Goal: Task Accomplishment & Management: Manage account settings

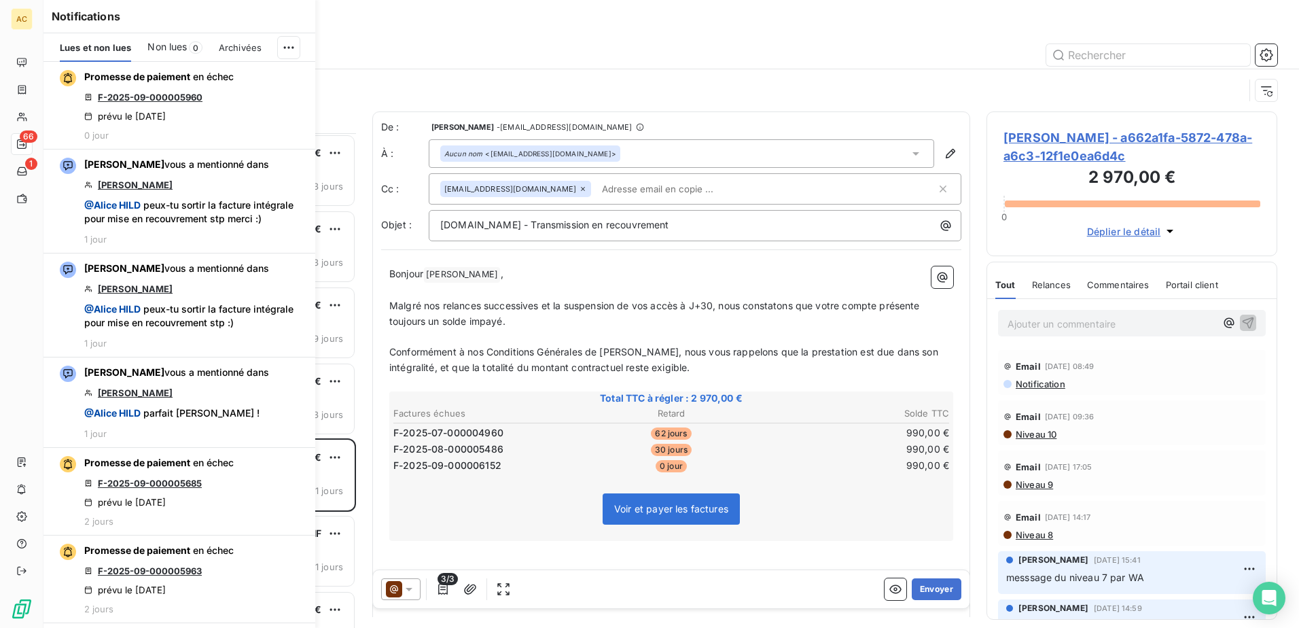
scroll to position [484, 281]
click at [460, 54] on div at bounding box center [788, 55] width 978 height 22
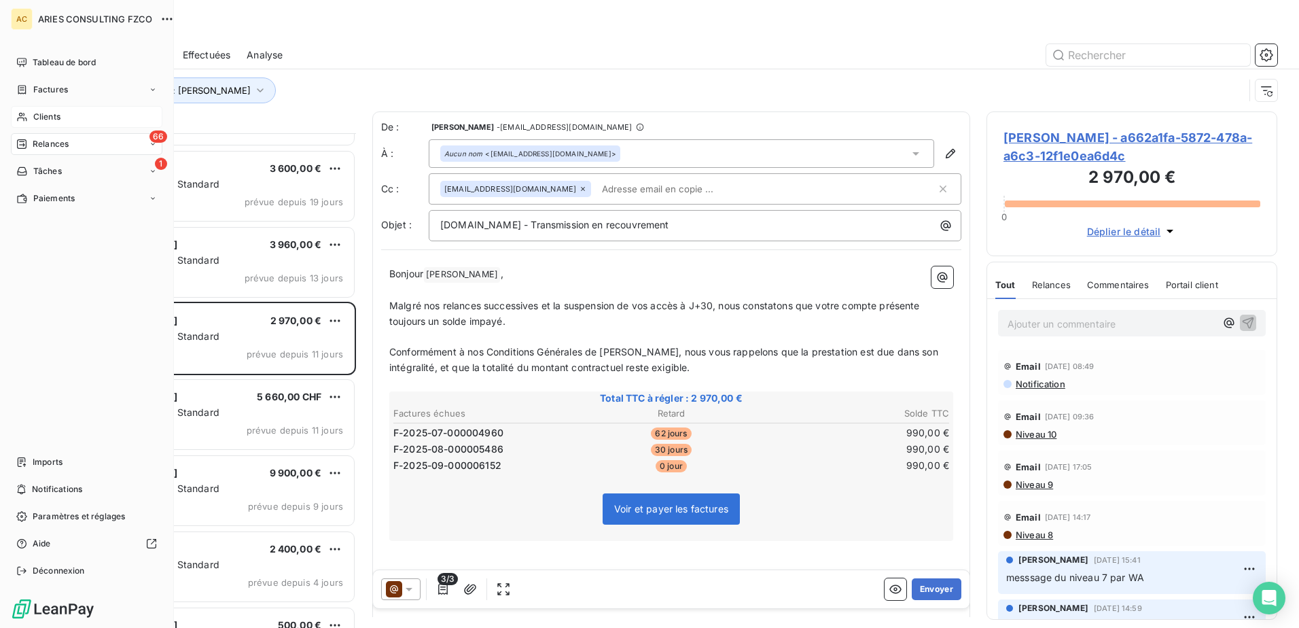
click at [28, 115] on div "Clients" at bounding box center [86, 117] width 151 height 22
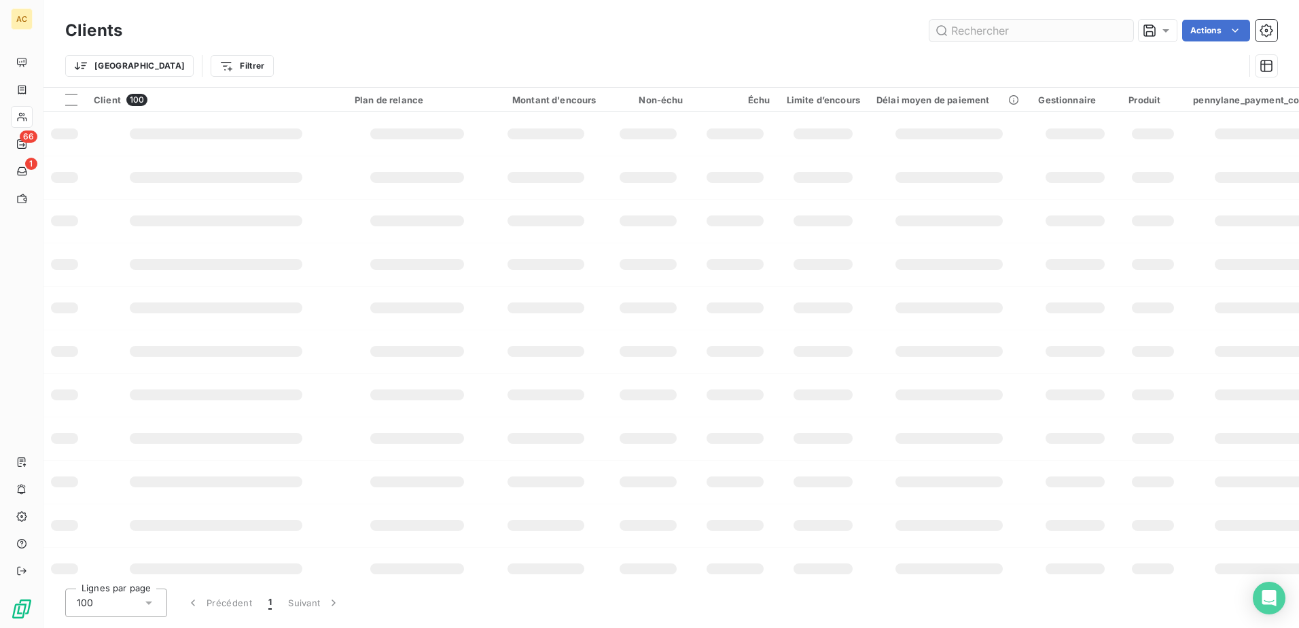
click at [1033, 29] on input "text" at bounding box center [1031, 31] width 204 height 22
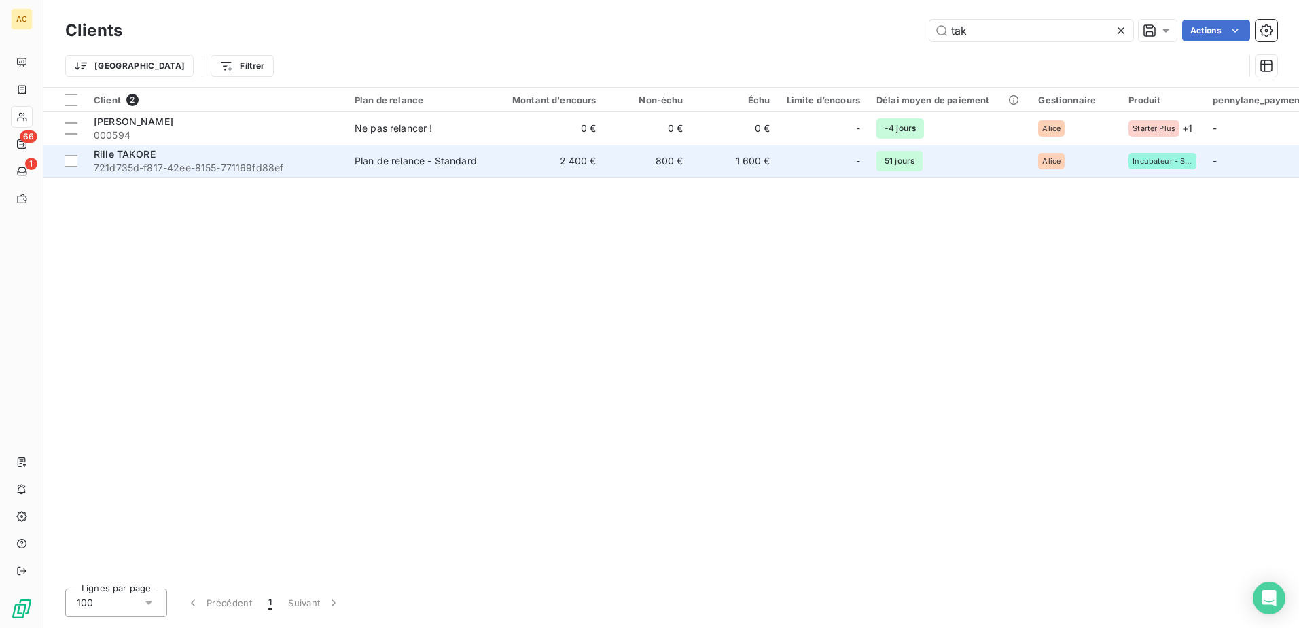
type input "tak"
click at [141, 168] on span "721d735d-f817-42ee-8155-771169fd88ef" at bounding box center [216, 168] width 245 height 14
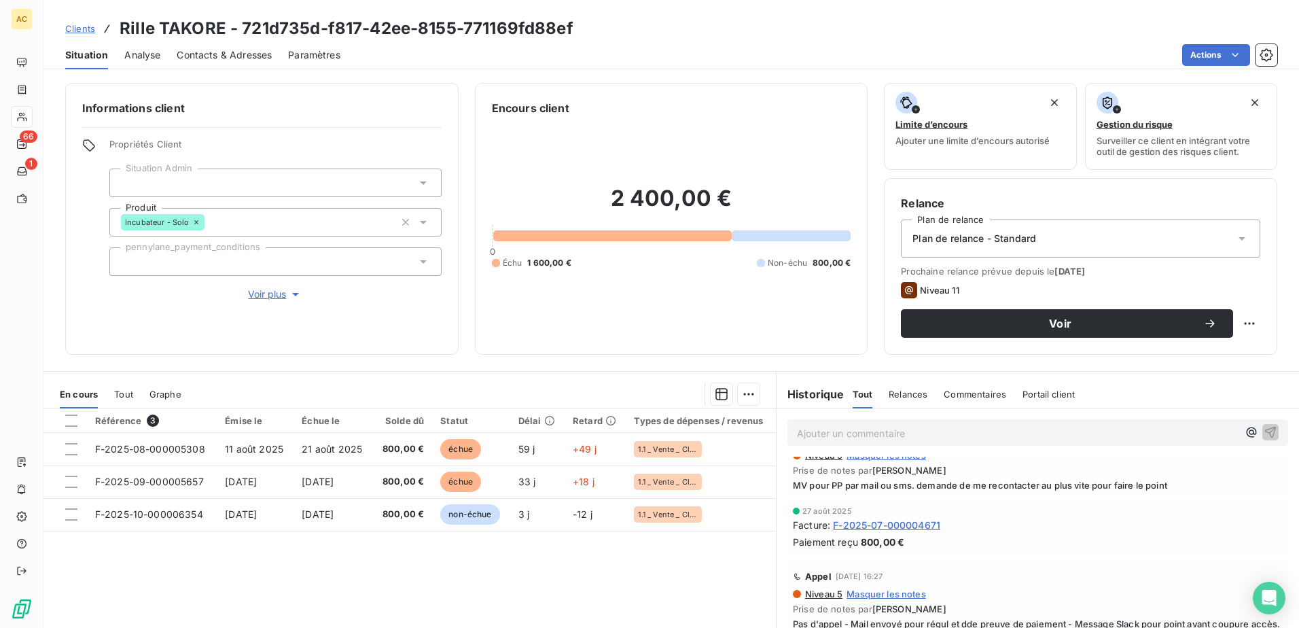
scroll to position [408, 0]
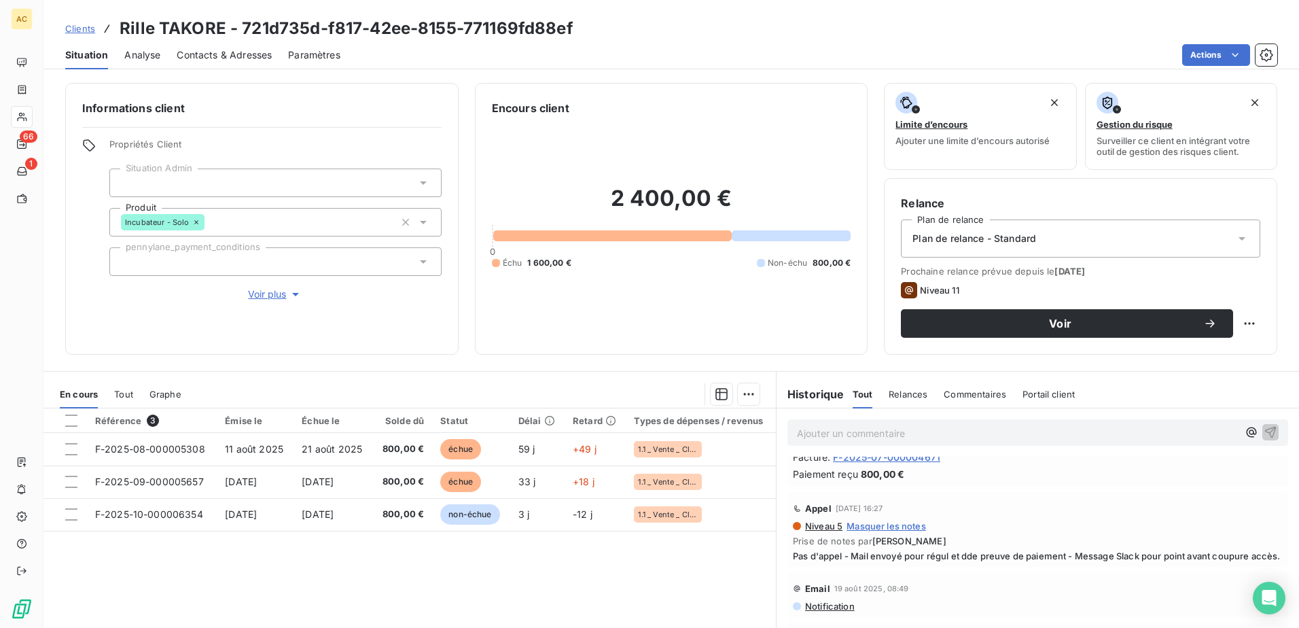
click at [274, 297] on span "Voir plus" at bounding box center [275, 294] width 54 height 14
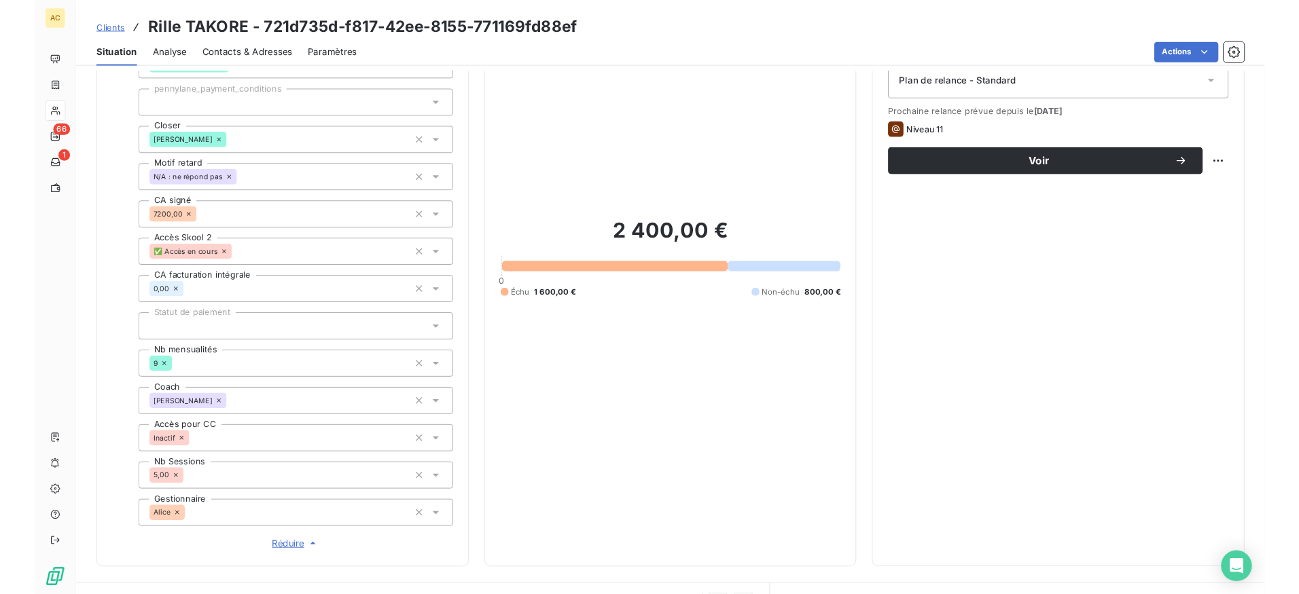
scroll to position [136, 0]
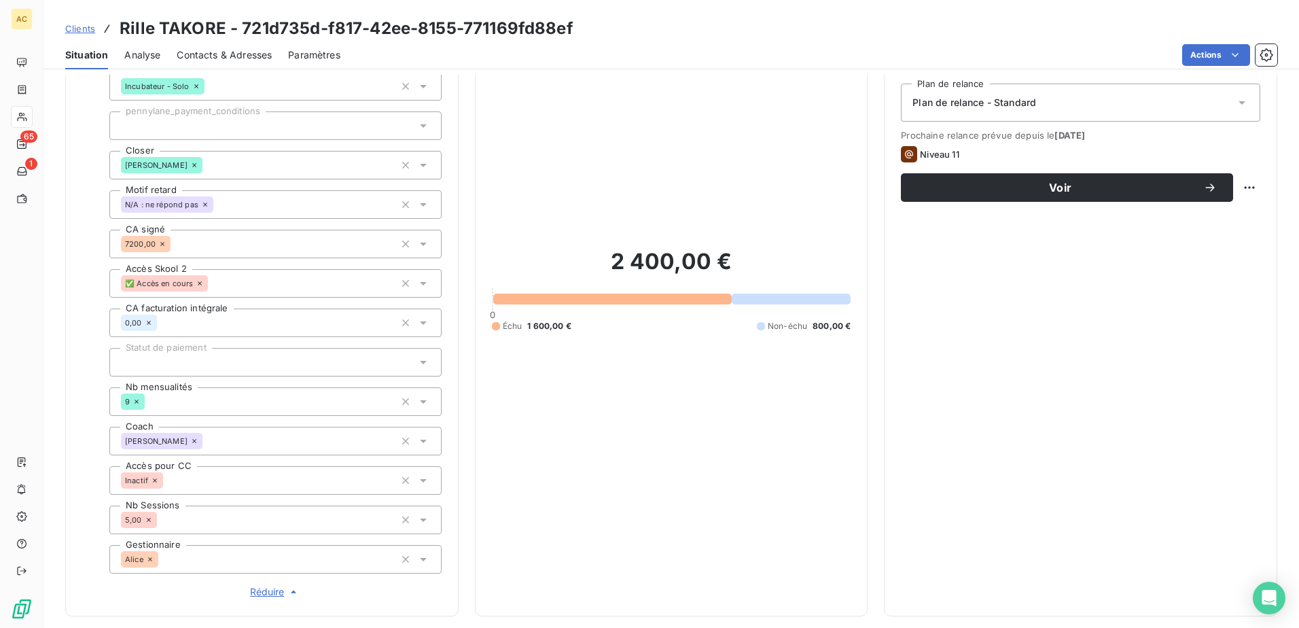
click at [73, 18] on div "Clients Rille TAKORE - 721d735d-f817-42ee-8155-771169fd88ef" at bounding box center [319, 28] width 508 height 24
click at [75, 26] on span "Clients" at bounding box center [80, 28] width 30 height 11
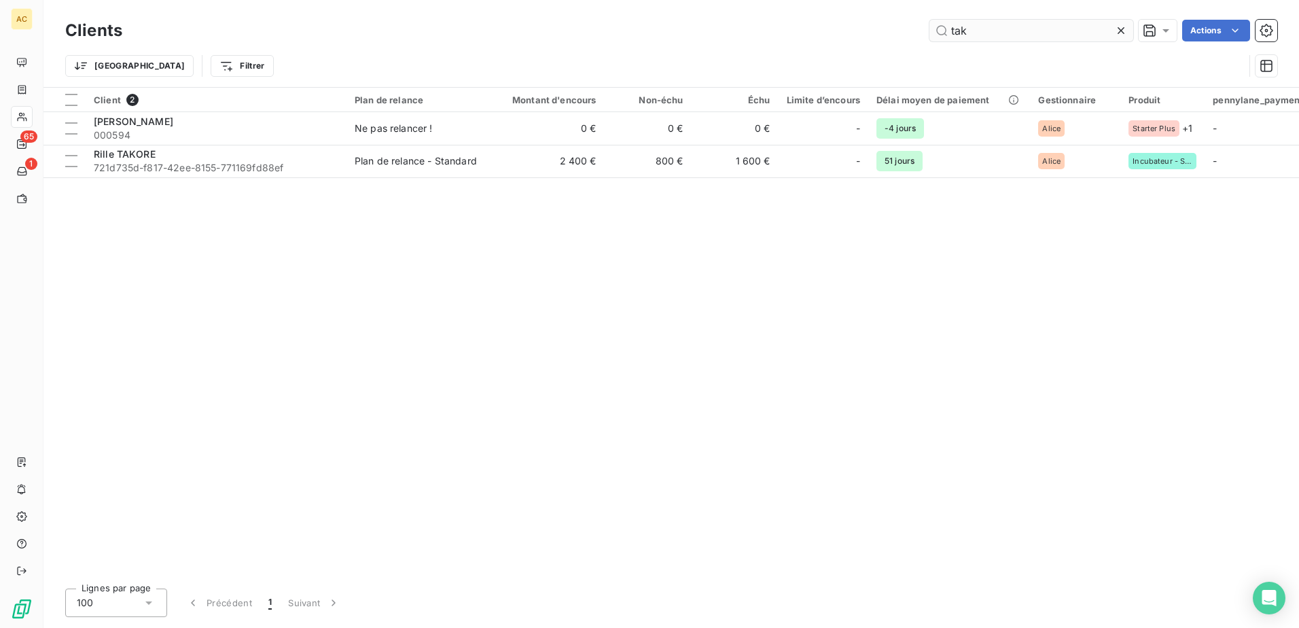
click at [1004, 37] on input "tak" at bounding box center [1031, 31] width 204 height 22
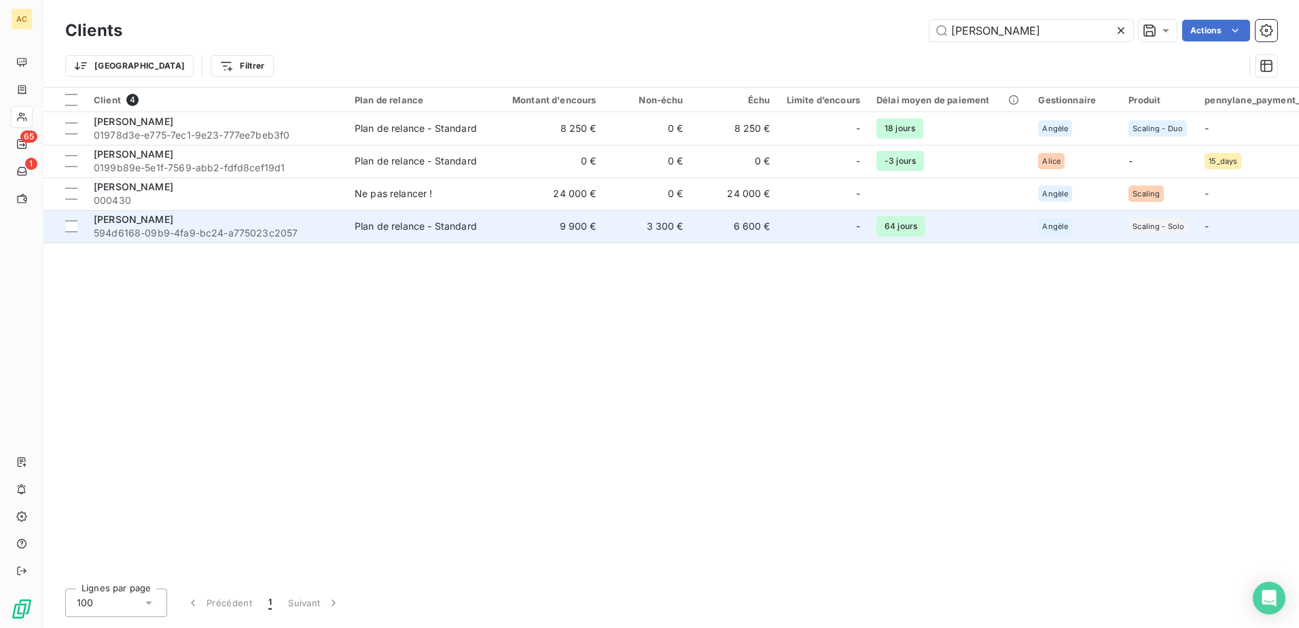
type input "[PERSON_NAME]"
click at [188, 235] on span "594d6168-09b9-4fa9-bc24-a775023c2057" at bounding box center [216, 233] width 245 height 14
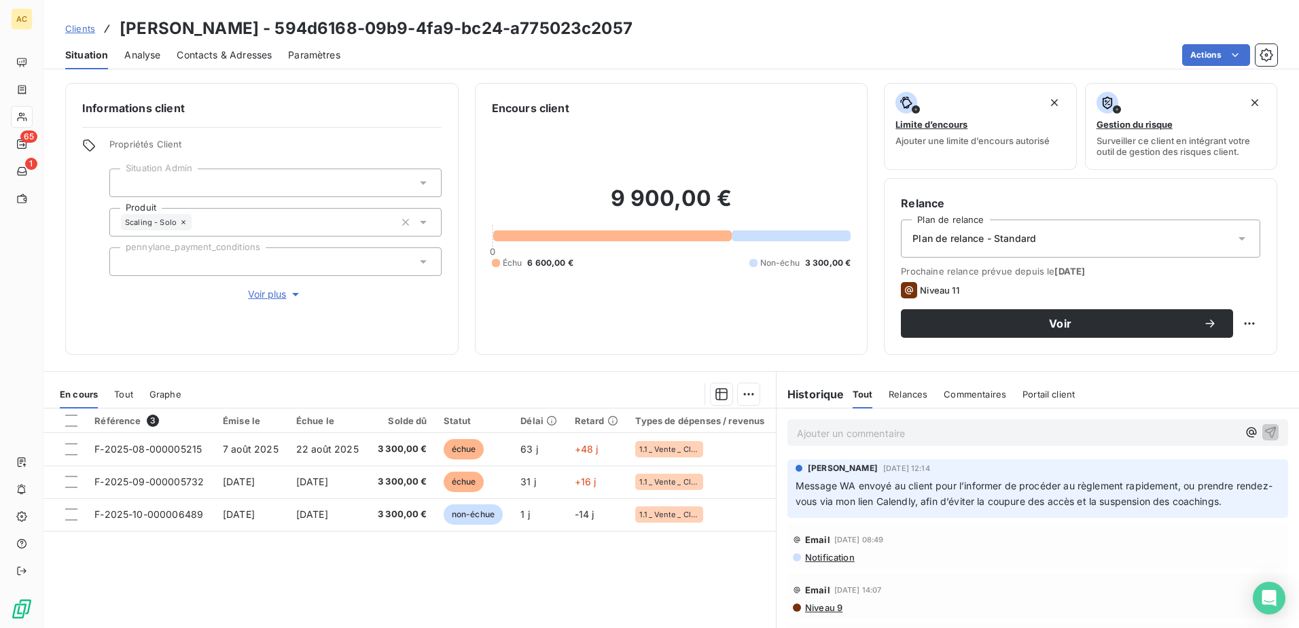
click at [71, 26] on span "Clients" at bounding box center [80, 28] width 30 height 11
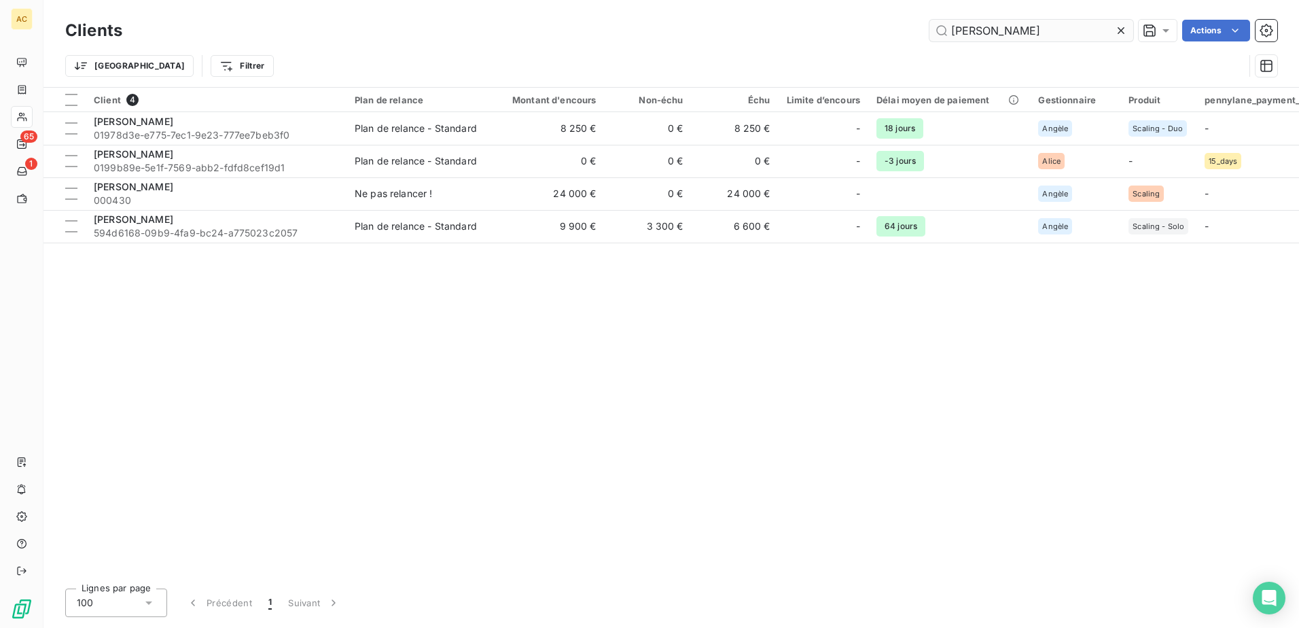
click at [1011, 28] on input "[PERSON_NAME]" at bounding box center [1031, 31] width 204 height 22
click at [1011, 27] on input "[PERSON_NAME]" at bounding box center [1031, 31] width 204 height 22
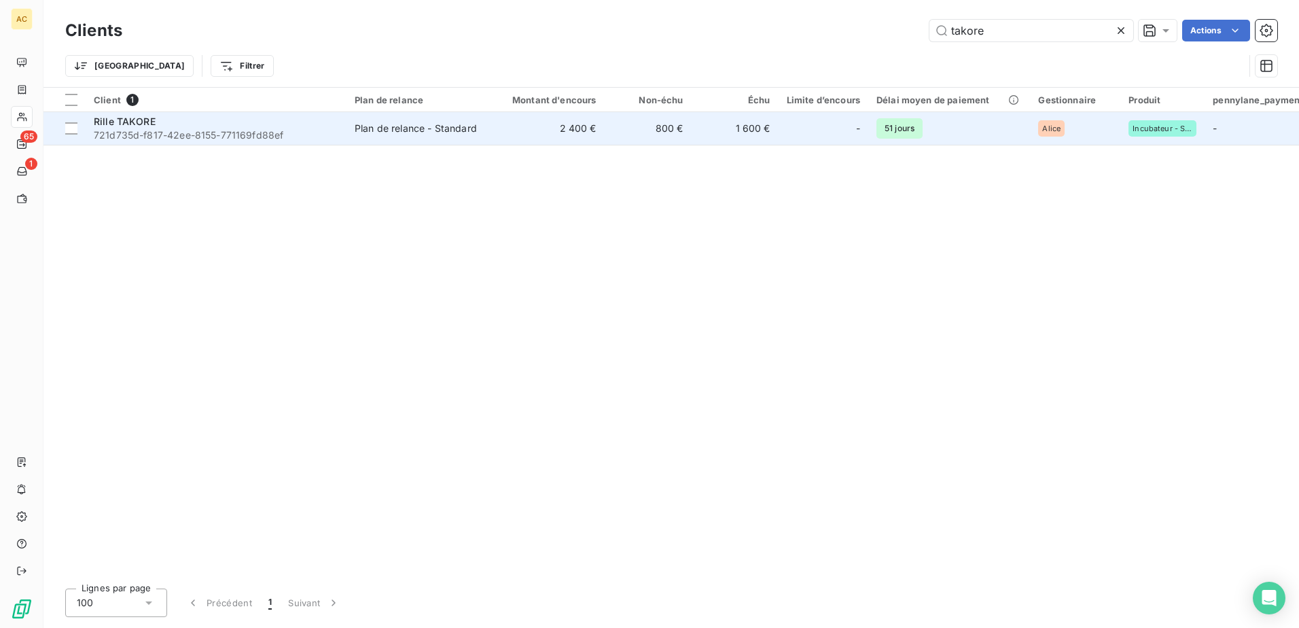
type input "takore"
click at [277, 125] on div "Rille TAKORE" at bounding box center [216, 122] width 245 height 14
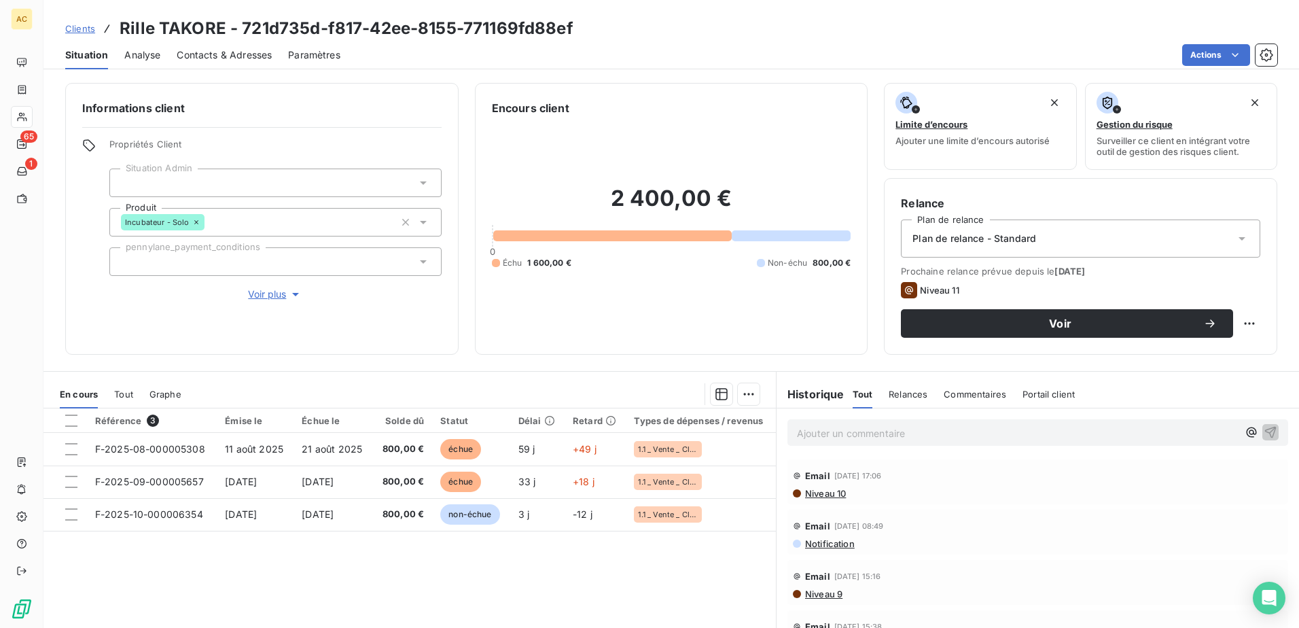
click at [838, 427] on p "Ajouter un commentaire ﻿" at bounding box center [1017, 433] width 441 height 17
click at [1114, 492] on span "[PERSON_NAME]" at bounding box center [1098, 494] width 51 height 12
drag, startPoint x: 955, startPoint y: 429, endPoint x: 853, endPoint y: 431, distance: 101.9
click at [853, 431] on p "﻿ @ [PERSON_NAME] ﻿ résiliation unilatérale" at bounding box center [1017, 433] width 441 height 16
copy span "résiliation unilatérale"
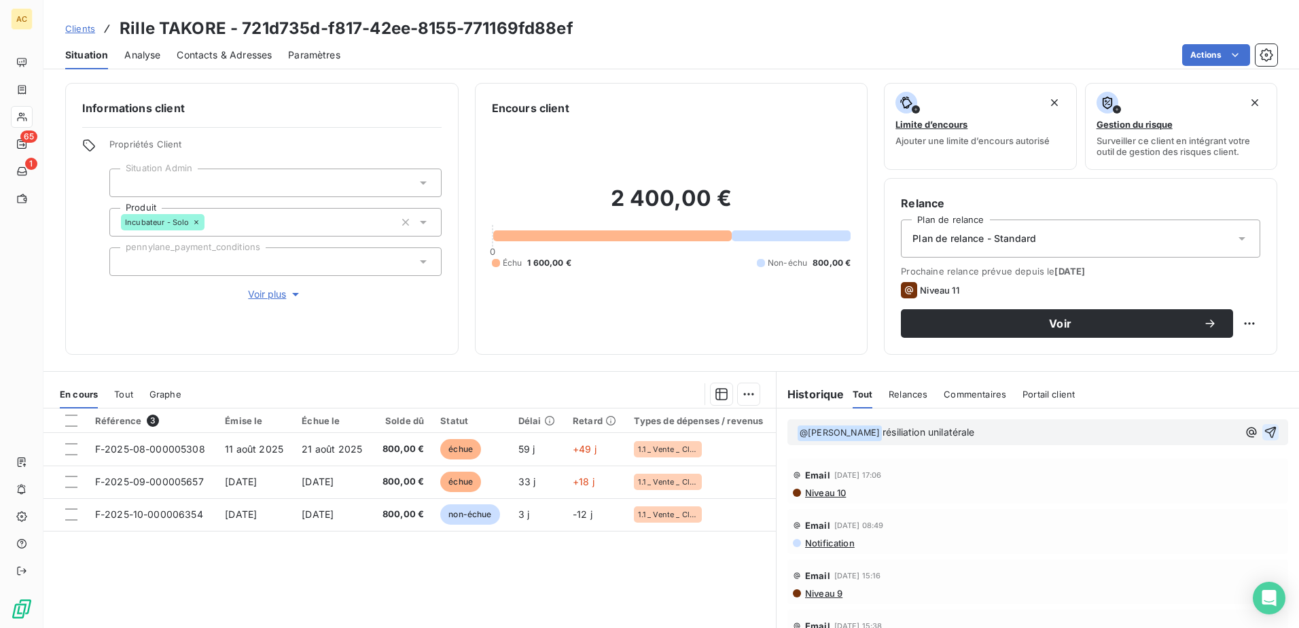
click at [1263, 428] on icon "button" at bounding box center [1270, 432] width 14 height 14
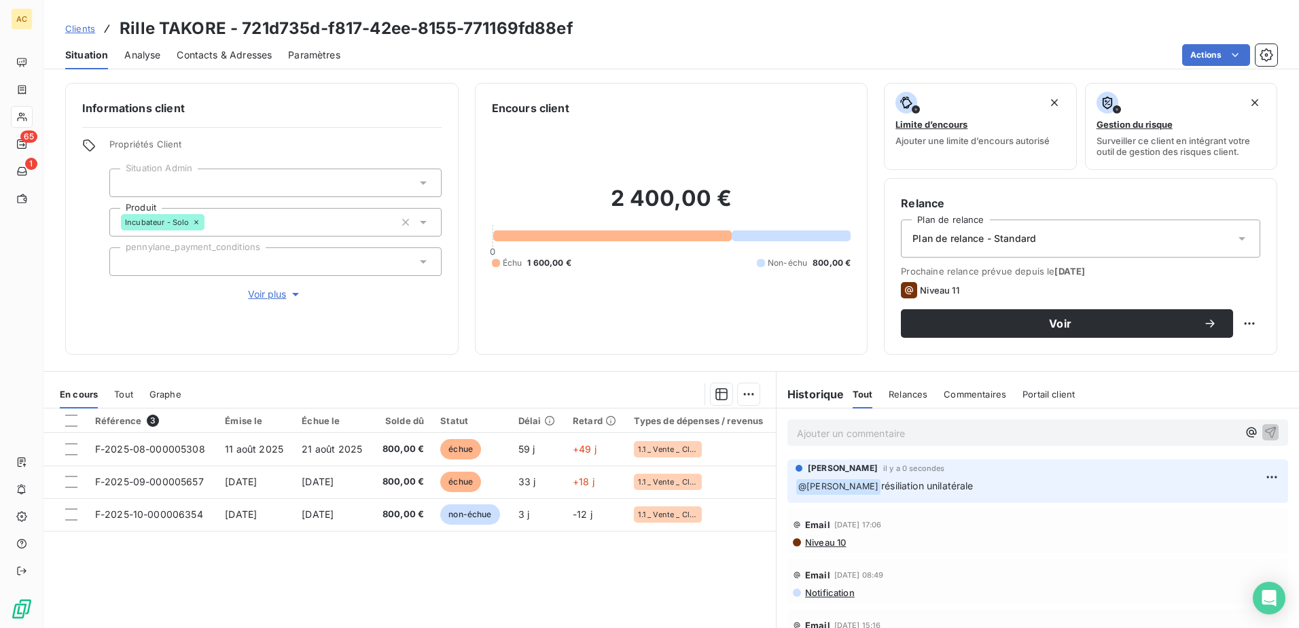
click at [1112, 242] on div "Plan de relance - Standard" at bounding box center [1080, 238] width 359 height 38
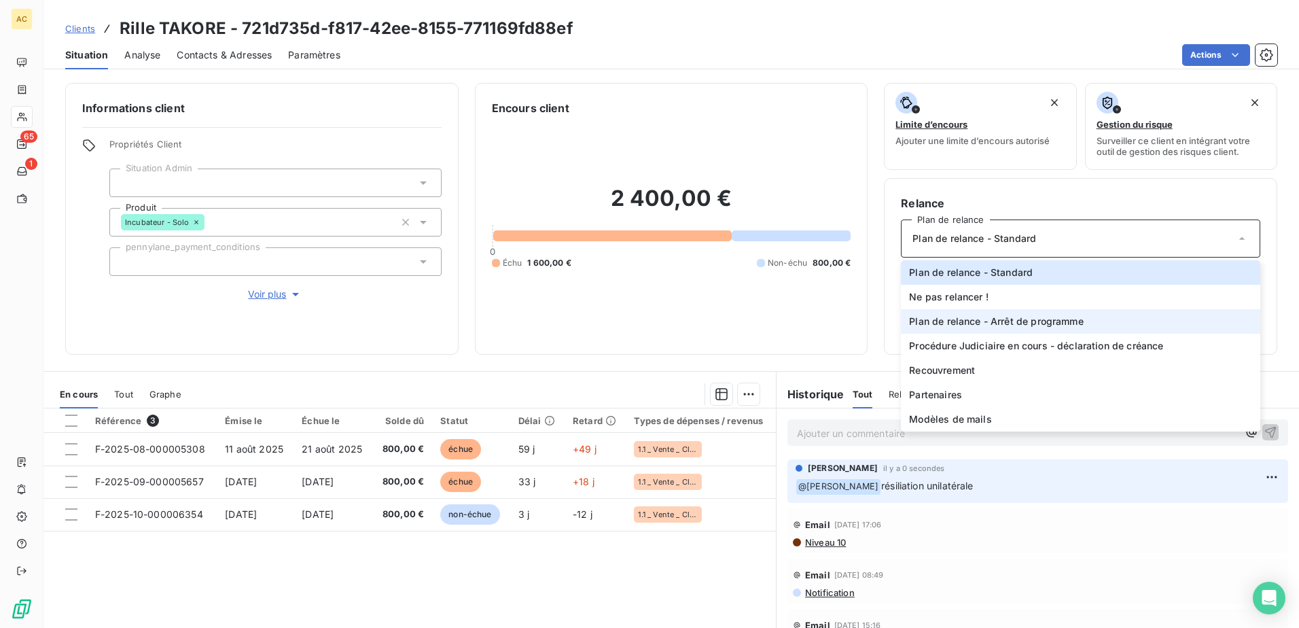
click at [1051, 321] on span "Plan de relance - Arrêt de programme" at bounding box center [996, 321] width 174 height 14
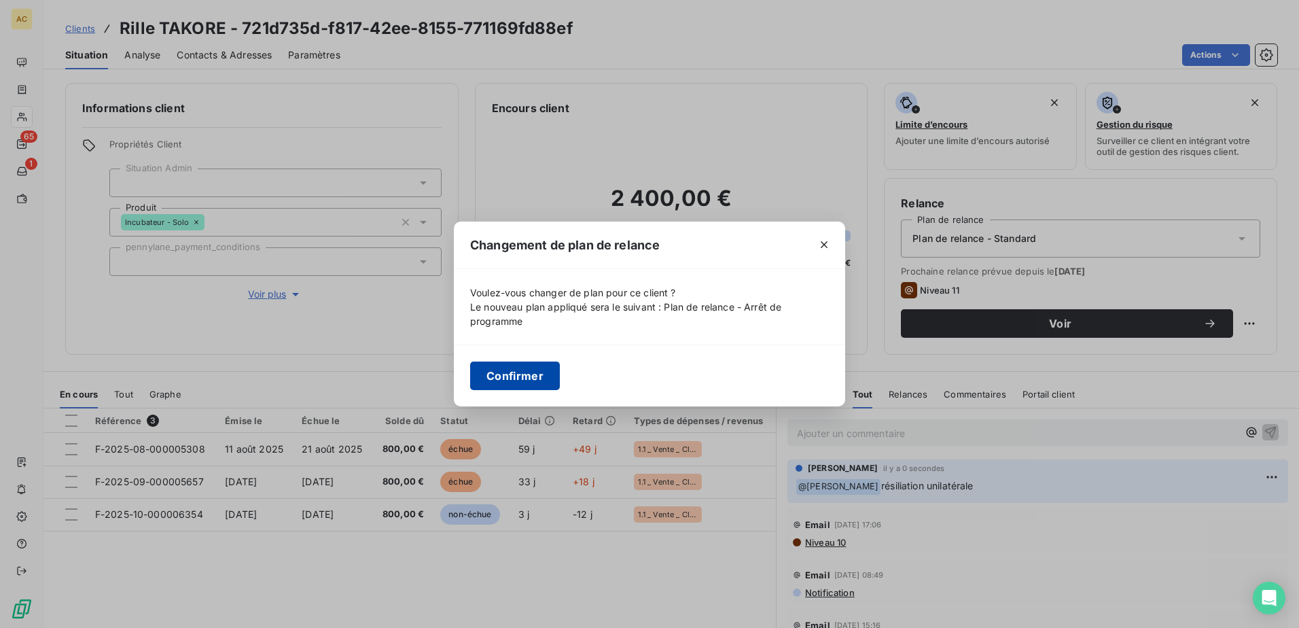
click at [528, 390] on button "Confirmer" at bounding box center [515, 375] width 90 height 29
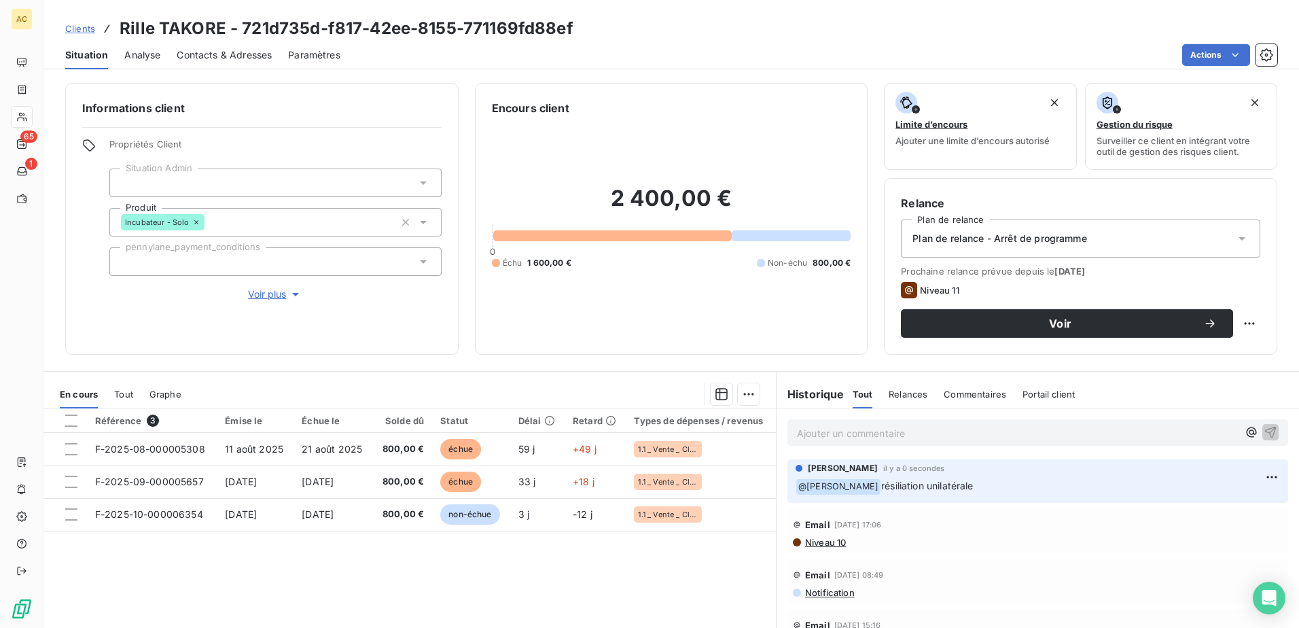
click at [77, 26] on span "Clients" at bounding box center [80, 28] width 30 height 11
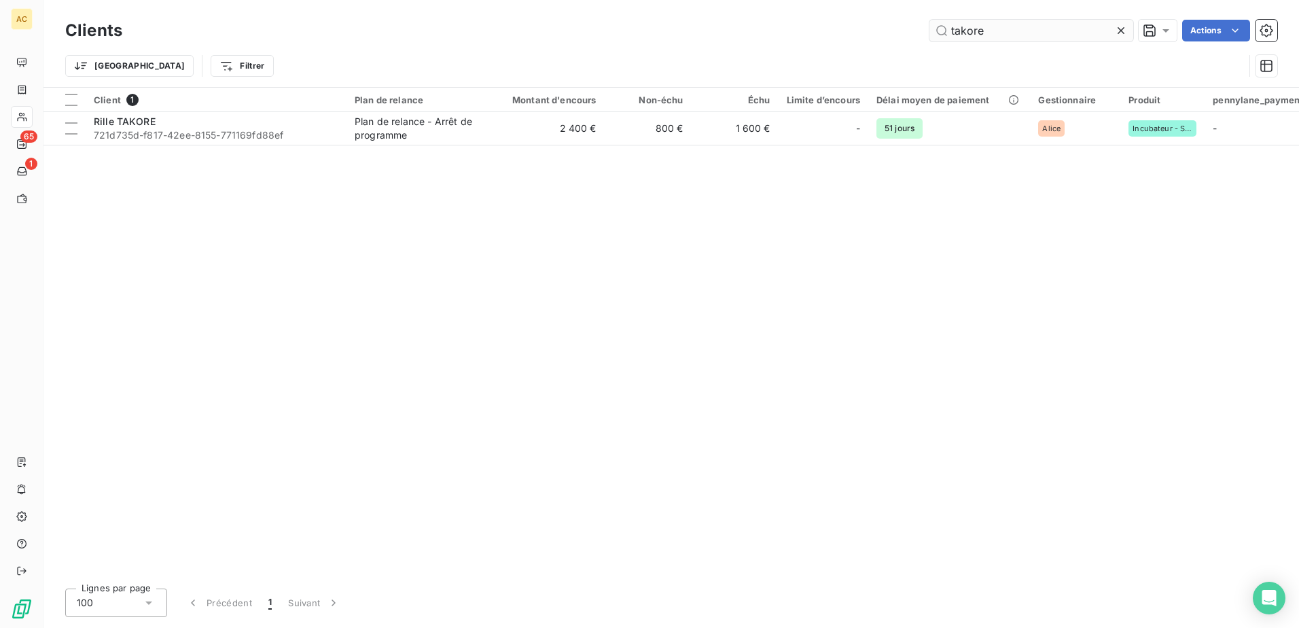
click at [990, 27] on input "takore" at bounding box center [1031, 31] width 204 height 22
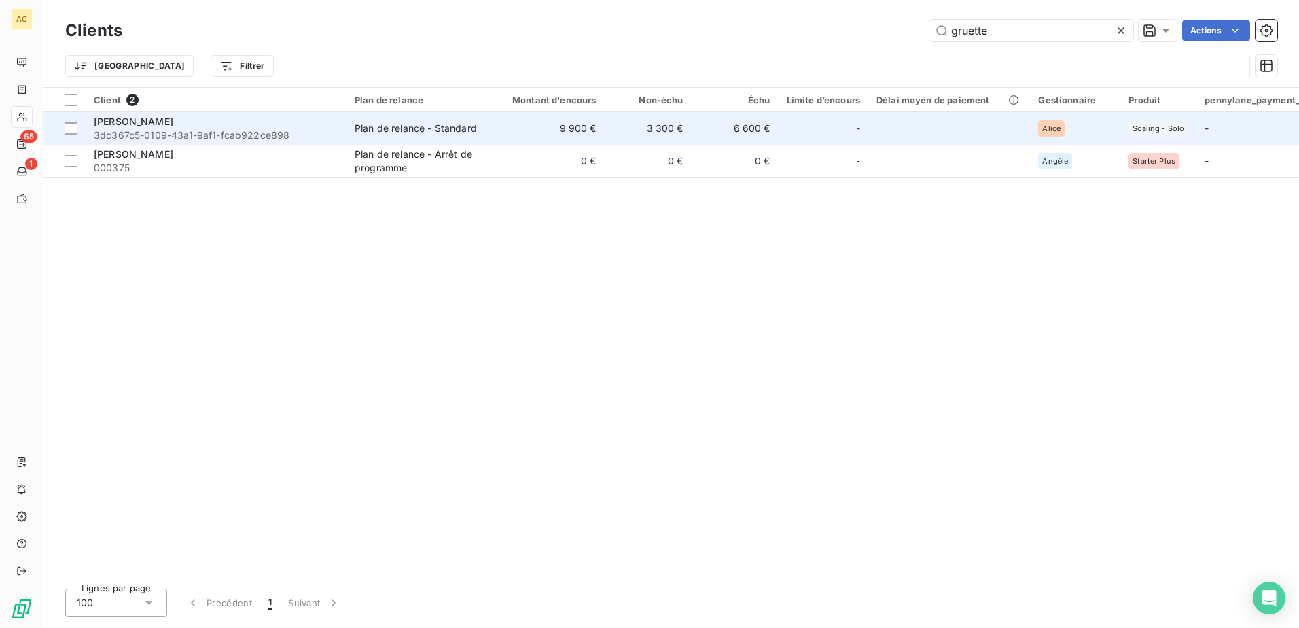
type input "gruette"
click at [194, 130] on span "3dc367c5-0109-43a1-9af1-fcab922ce898" at bounding box center [216, 135] width 245 height 14
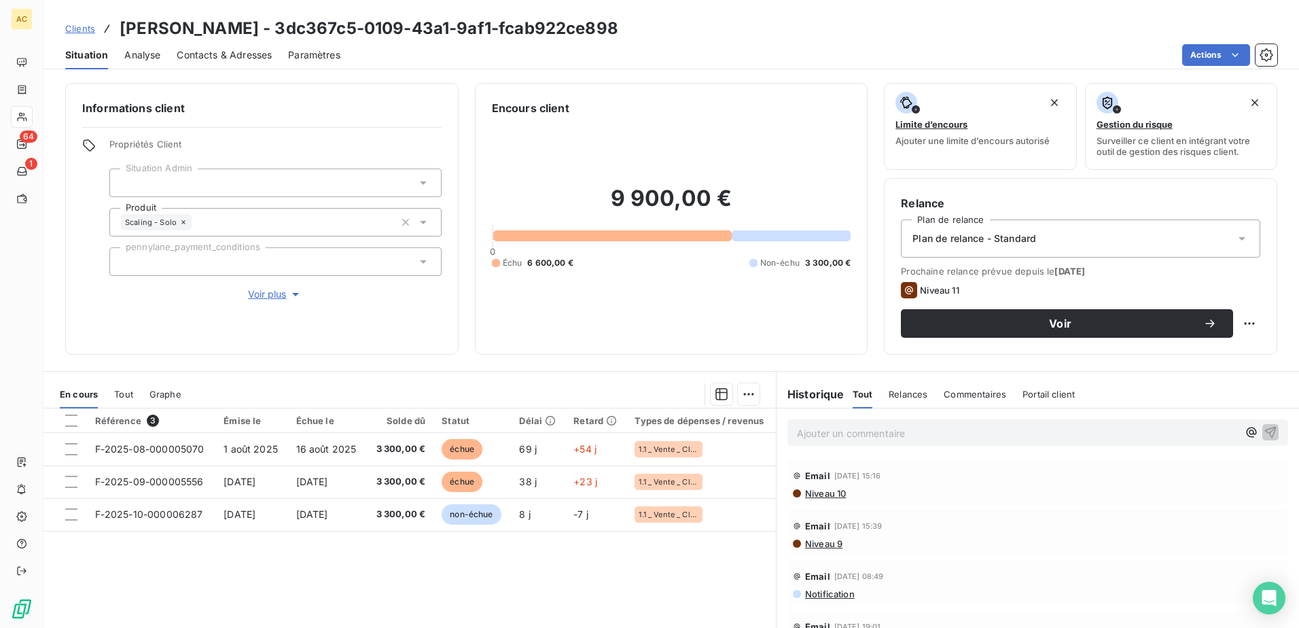
click at [852, 437] on p "Ajouter un commentaire ﻿" at bounding box center [1017, 433] width 441 height 17
click at [790, 429] on div "résiliation unilatérale" at bounding box center [1037, 431] width 501 height 25
click at [797, 435] on span "résiliation unilatérale" at bounding box center [843, 432] width 92 height 12
click at [1100, 490] on span "[PERSON_NAME]" at bounding box center [1098, 494] width 51 height 12
click at [1003, 435] on p "﻿ @ [PERSON_NAME] ﻿ résiliation unilatérale" at bounding box center [1017, 433] width 441 height 16
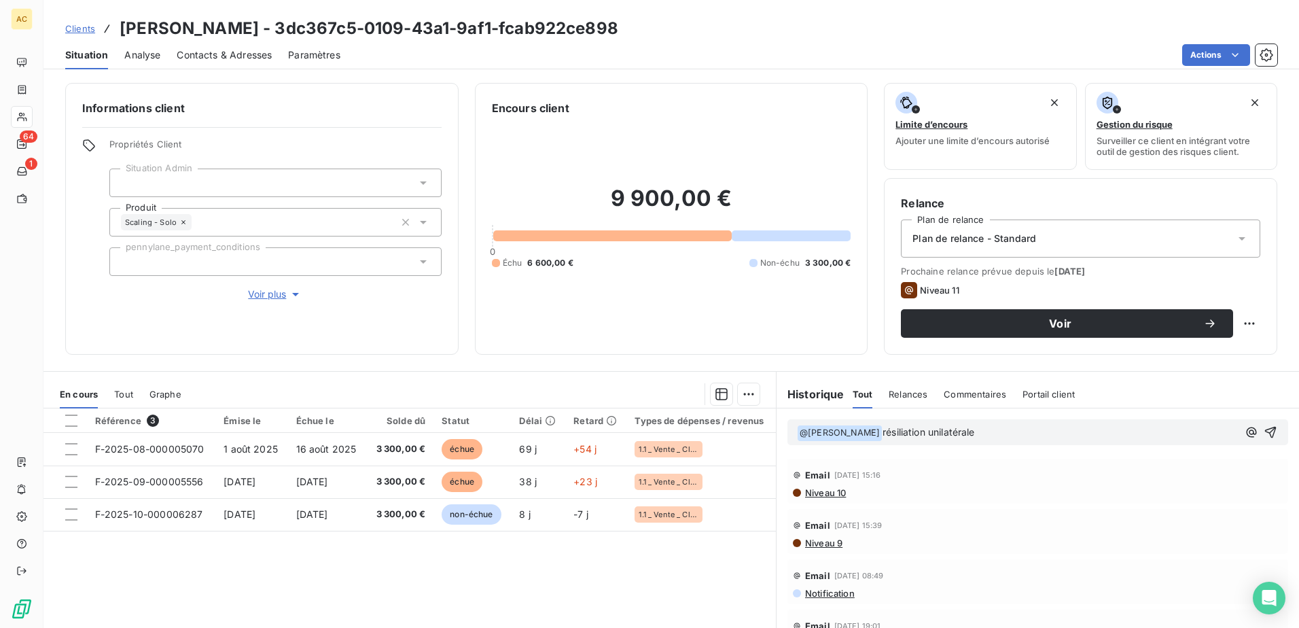
click at [1259, 432] on div "﻿ @ [PERSON_NAME] ﻿ résiliation unilatérale" at bounding box center [1037, 432] width 501 height 26
click at [1263, 431] on icon "button" at bounding box center [1270, 432] width 14 height 14
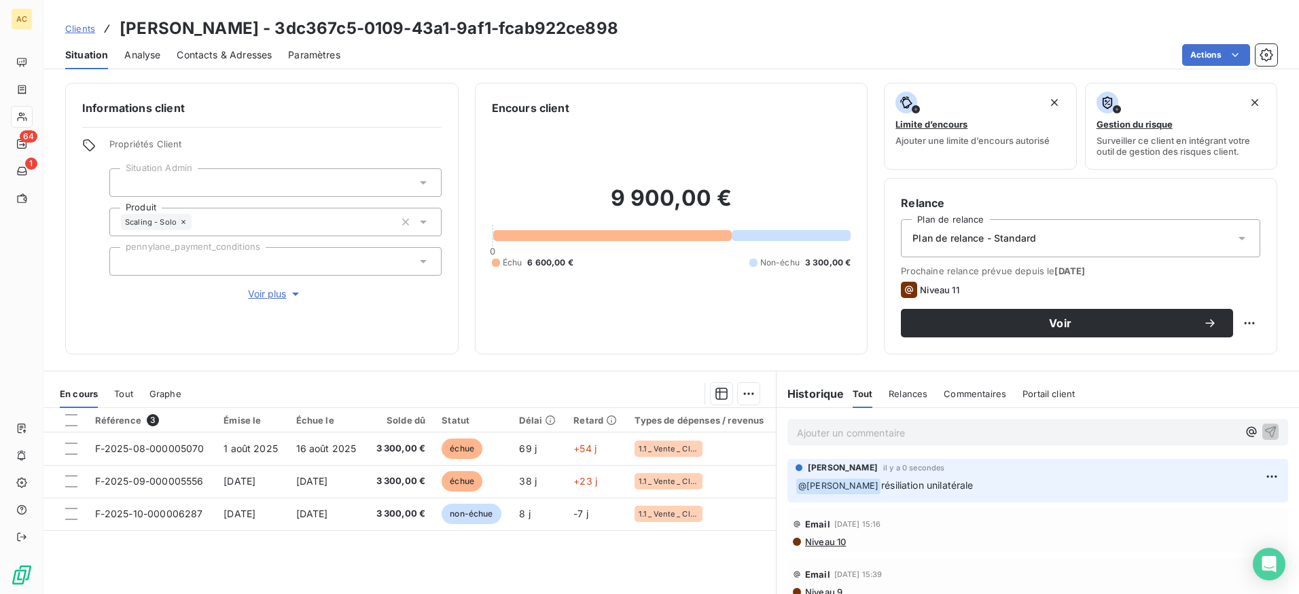
click at [1096, 224] on div "Plan de relance - Standard" at bounding box center [1080, 238] width 359 height 38
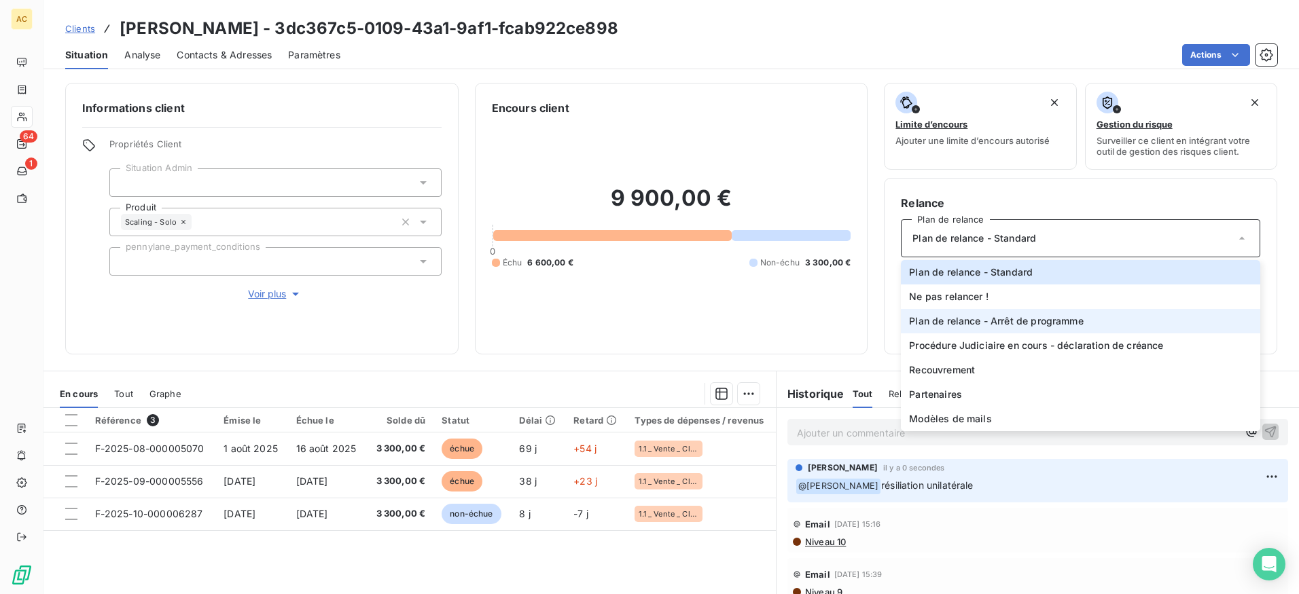
click at [1013, 321] on span "Plan de relance - Arrêt de programme" at bounding box center [996, 321] width 174 height 14
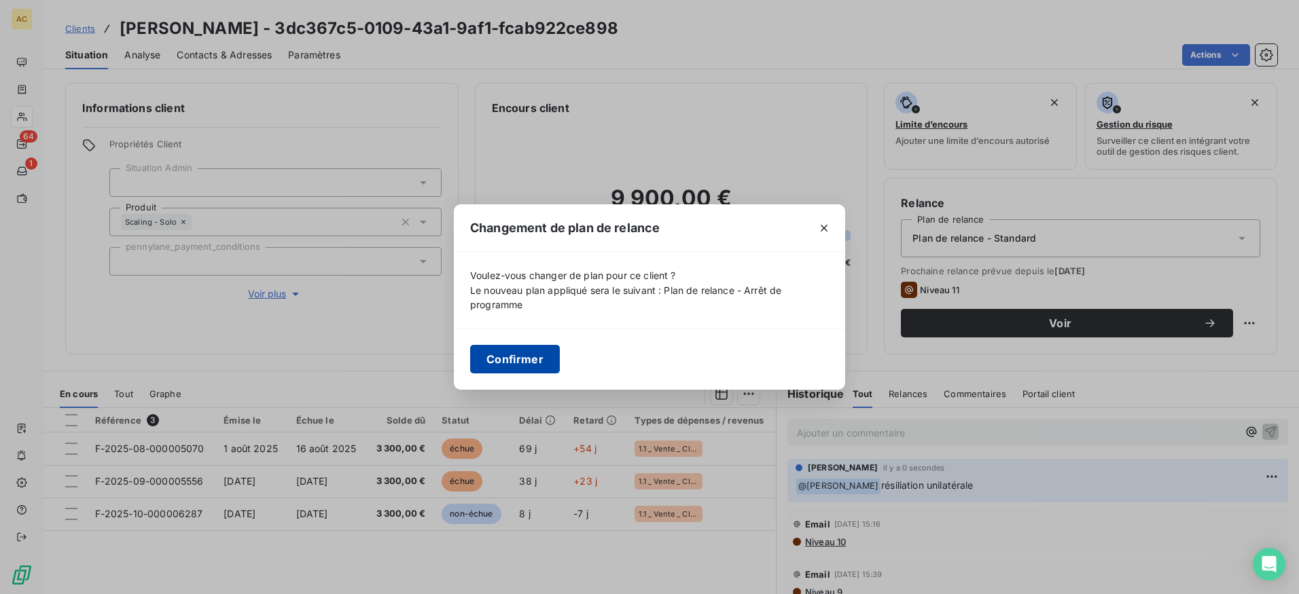
click at [532, 360] on button "Confirmer" at bounding box center [515, 359] width 90 height 29
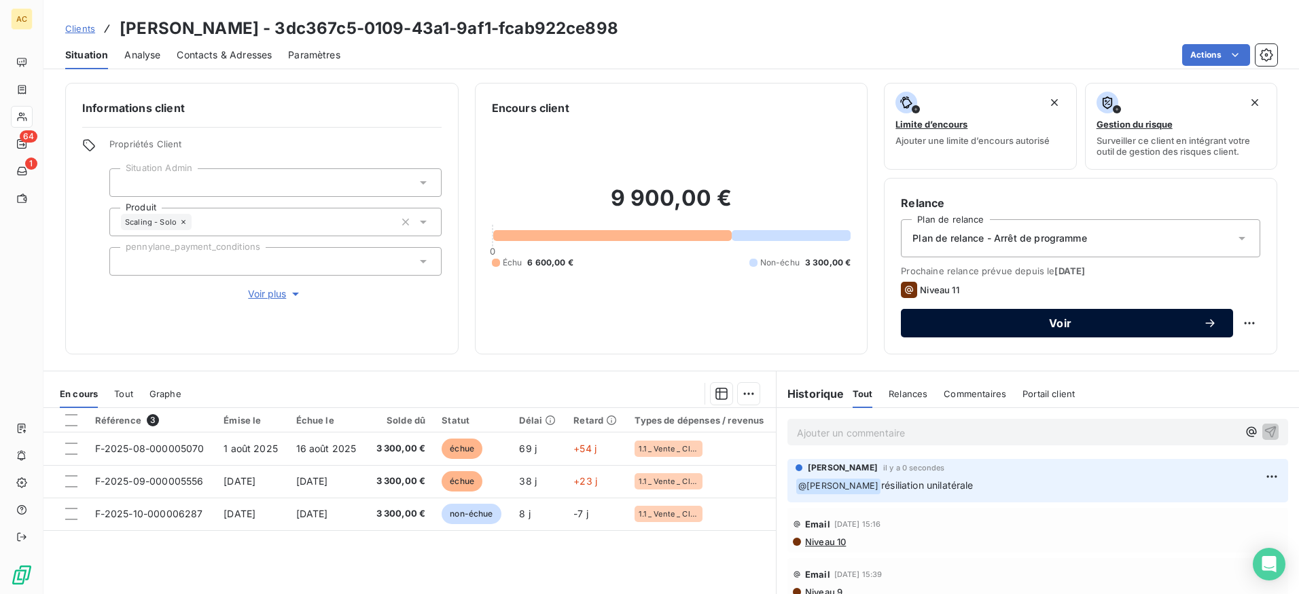
click at [1011, 335] on button "Voir" at bounding box center [1067, 323] width 332 height 29
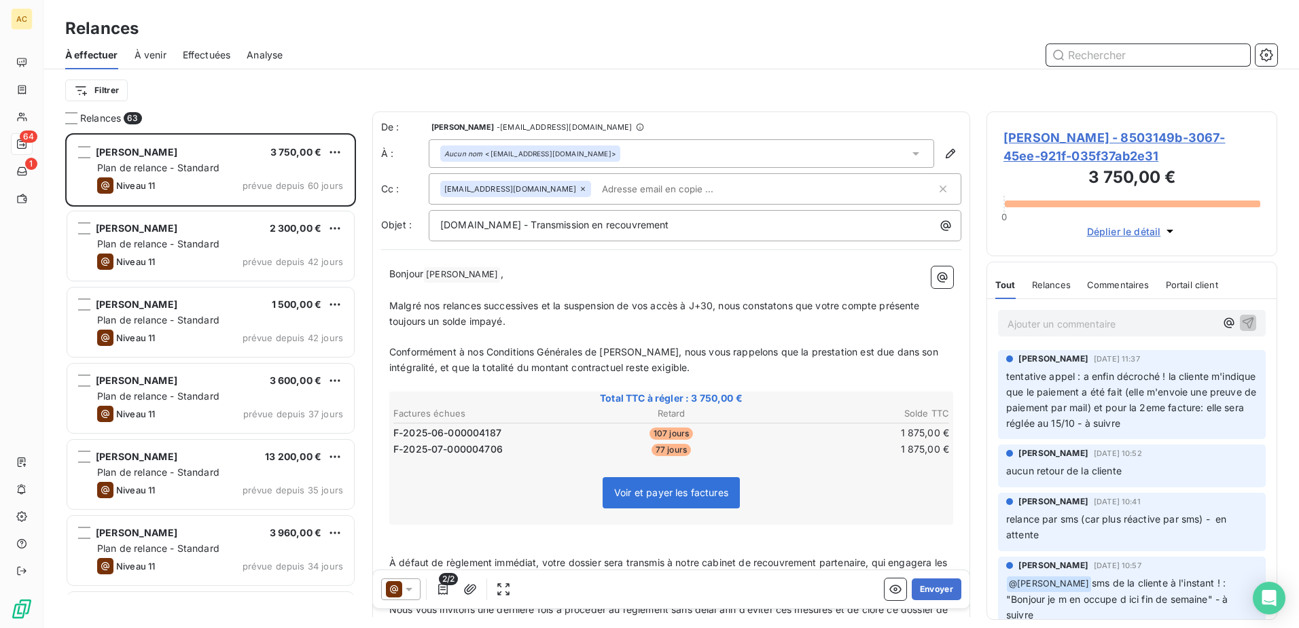
scroll to position [484, 281]
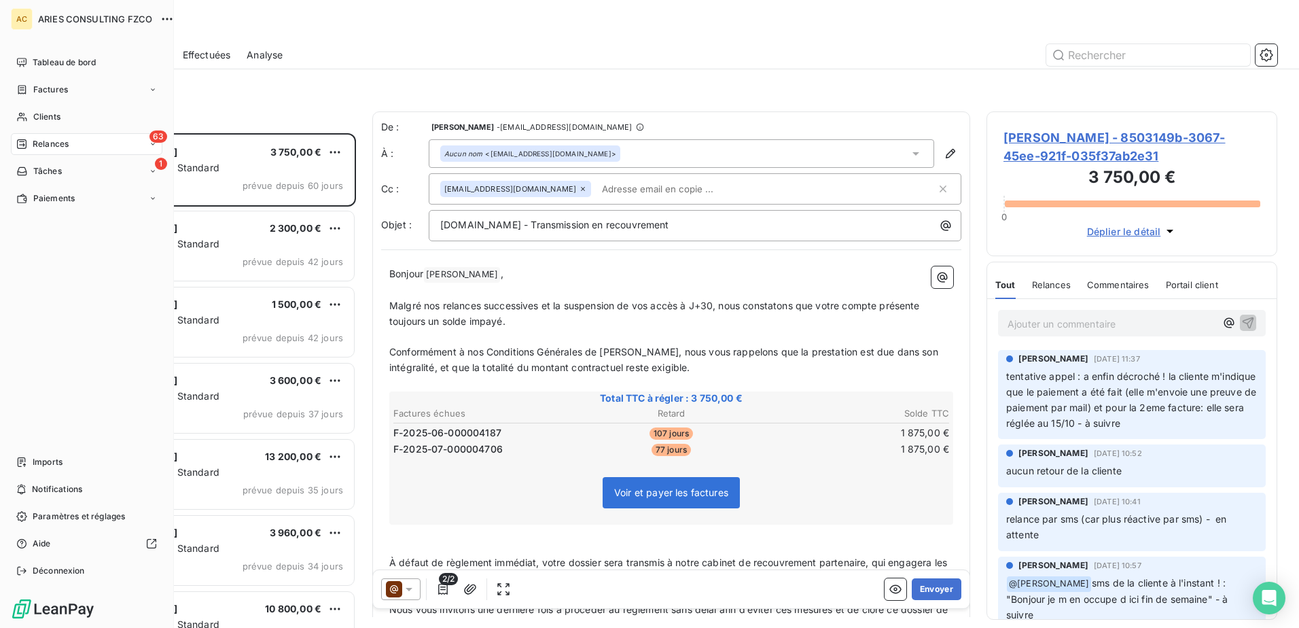
click at [33, 138] on span "Relances" at bounding box center [51, 144] width 36 height 12
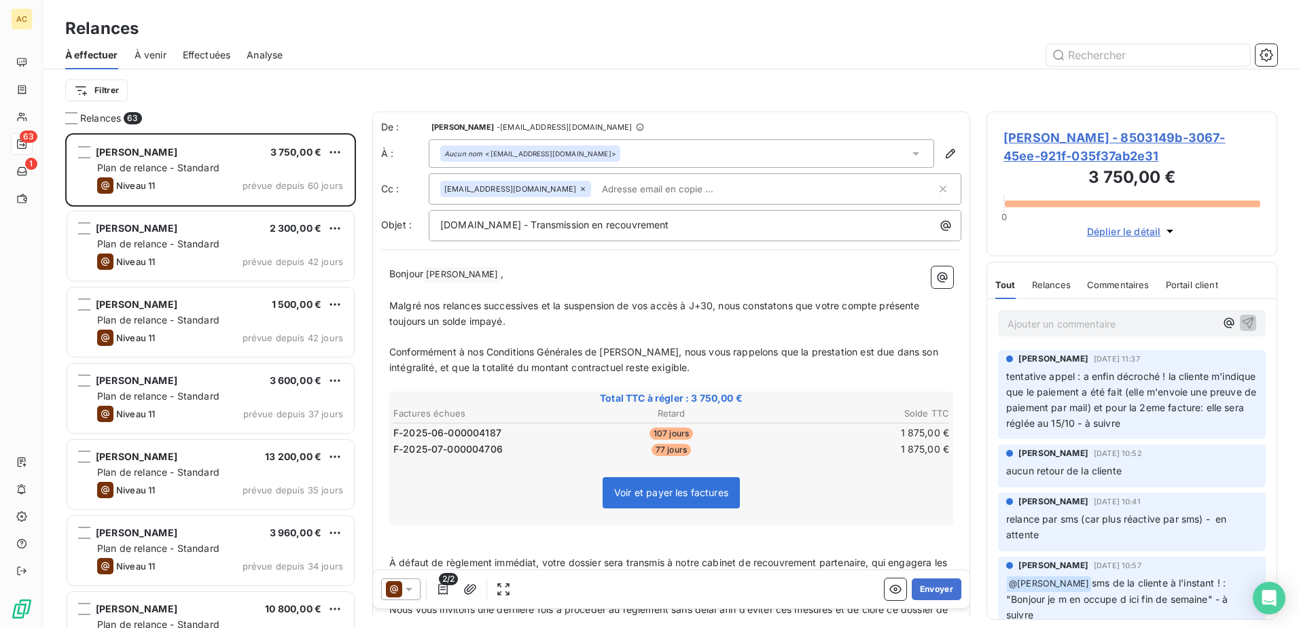
click at [195, 53] on span "Effectuées" at bounding box center [207, 55] width 48 height 14
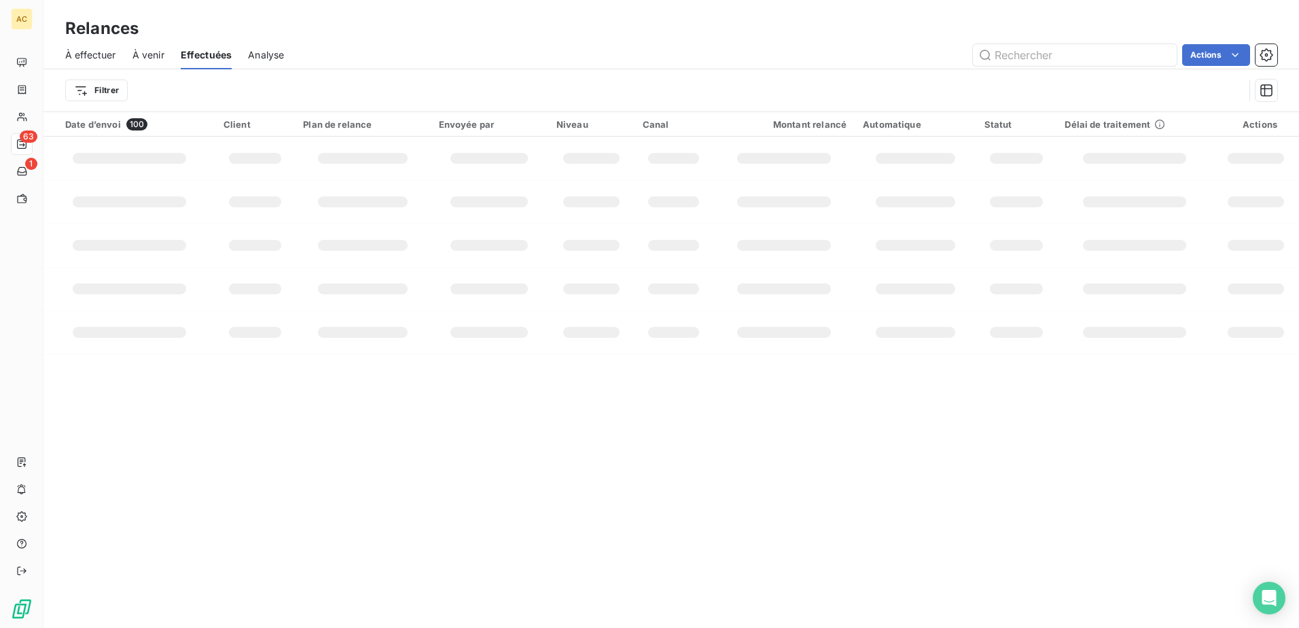
click at [79, 53] on span "À effectuer" at bounding box center [90, 55] width 51 height 14
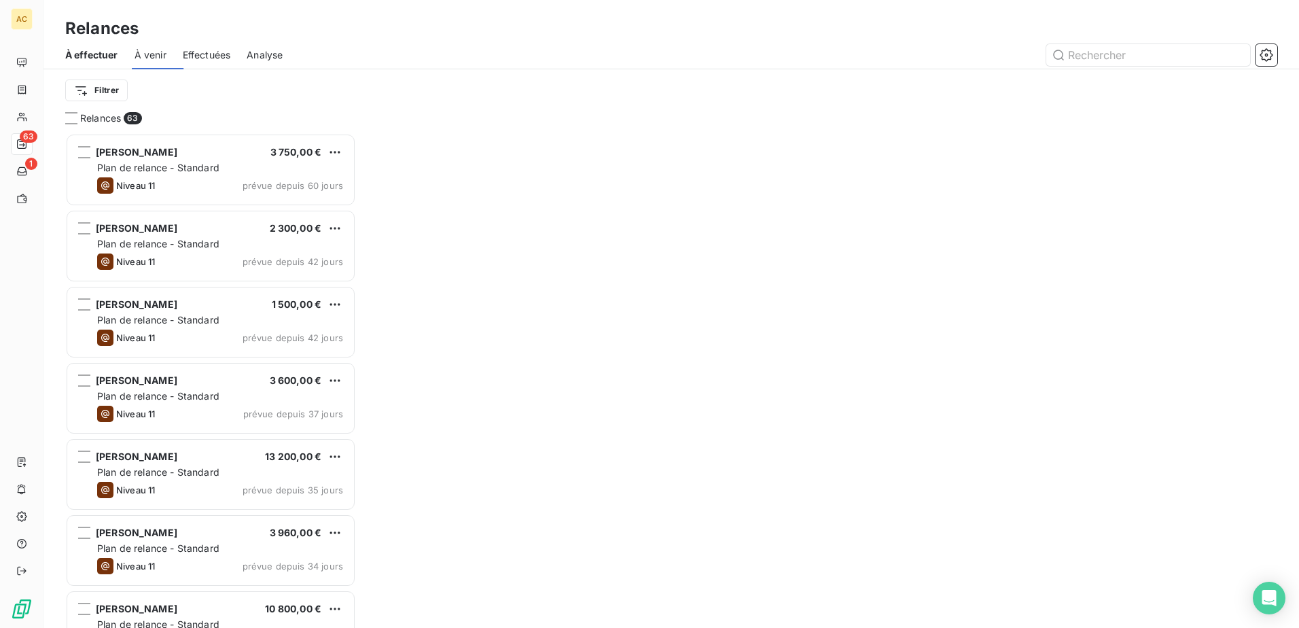
scroll to position [484, 281]
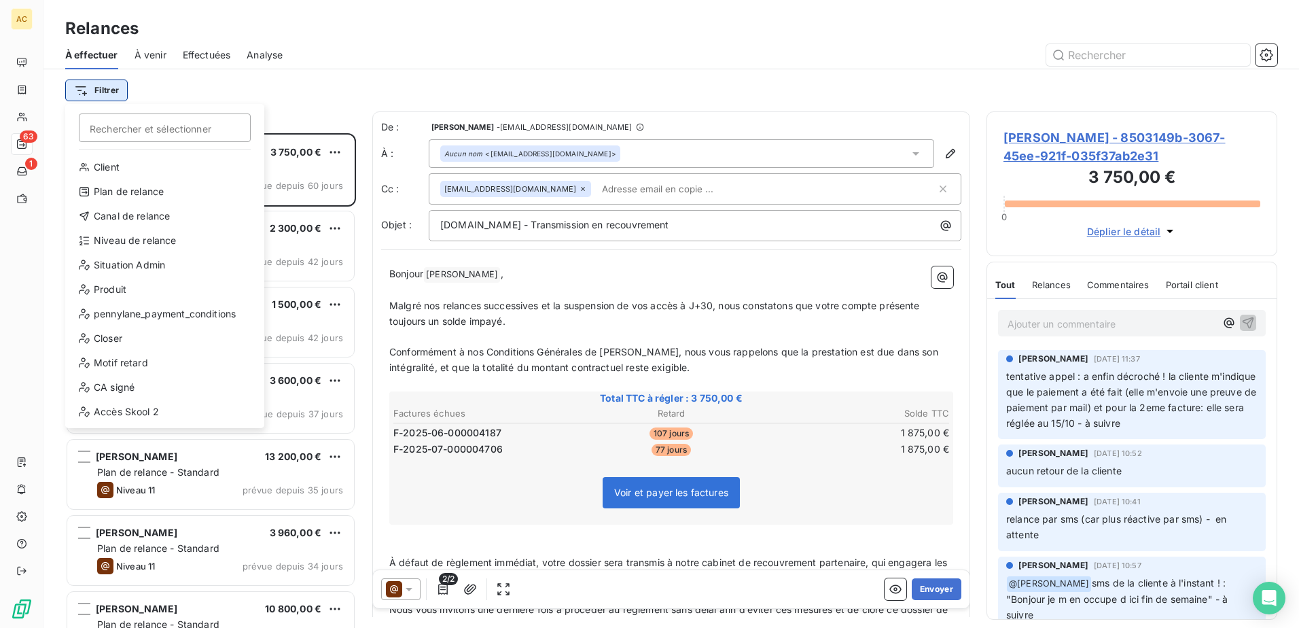
click at [88, 84] on html "AC 63 1 Relances À effectuer À venir Effectuées Analyse Filtrer Rechercher et s…" at bounding box center [649, 314] width 1299 height 628
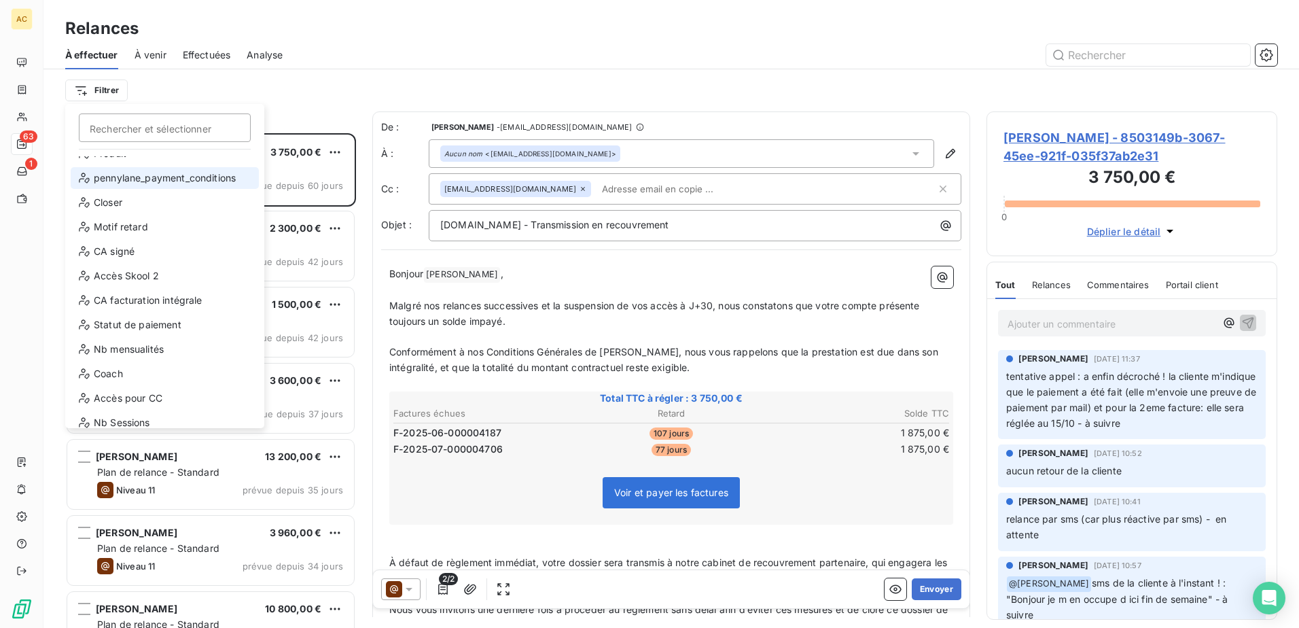
scroll to position [196, 0]
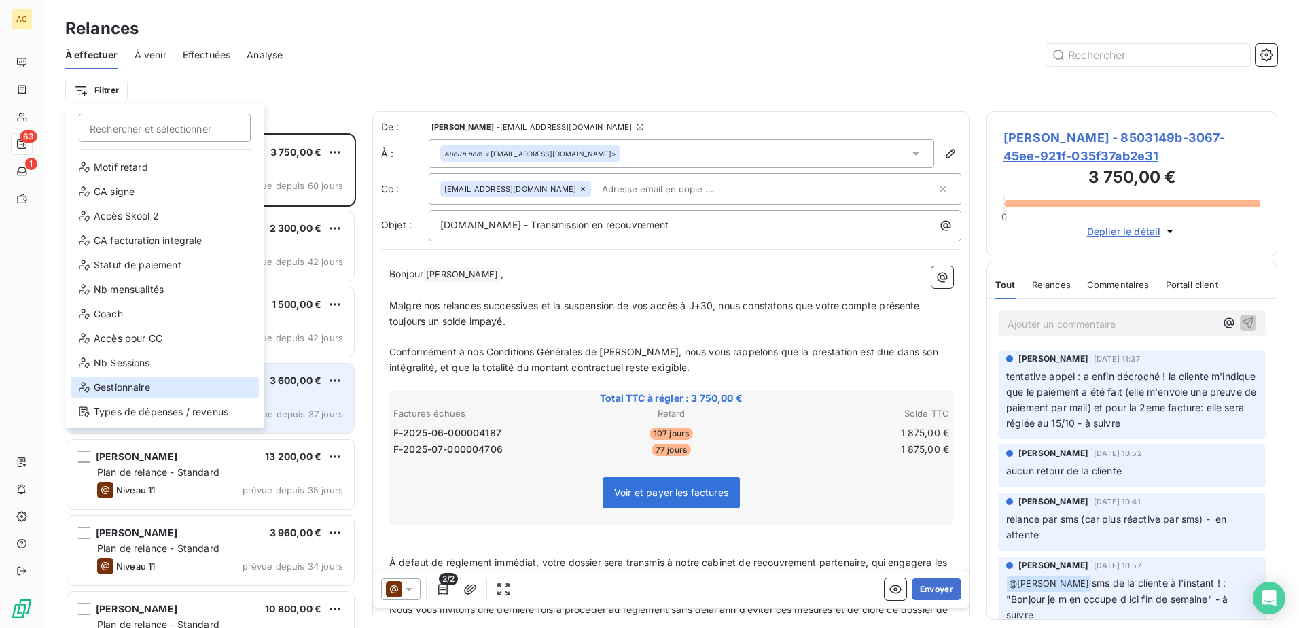
click at [128, 389] on div "Gestionnaire" at bounding box center [165, 387] width 188 height 22
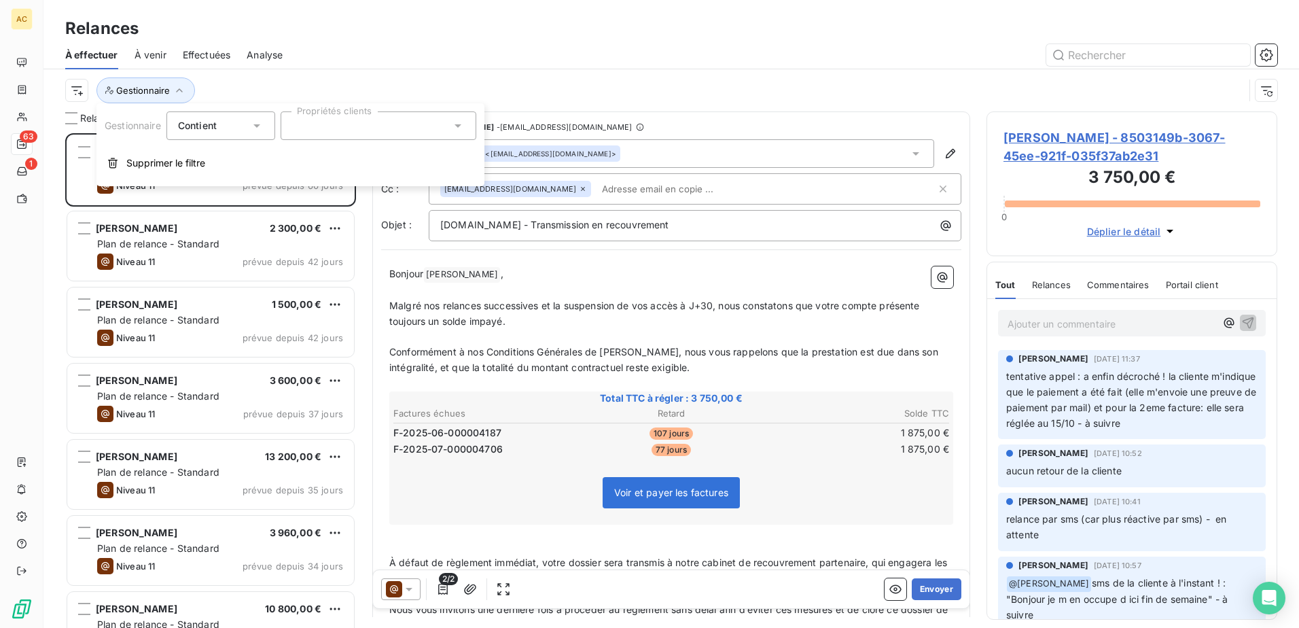
click at [344, 122] on div at bounding box center [379, 125] width 196 height 29
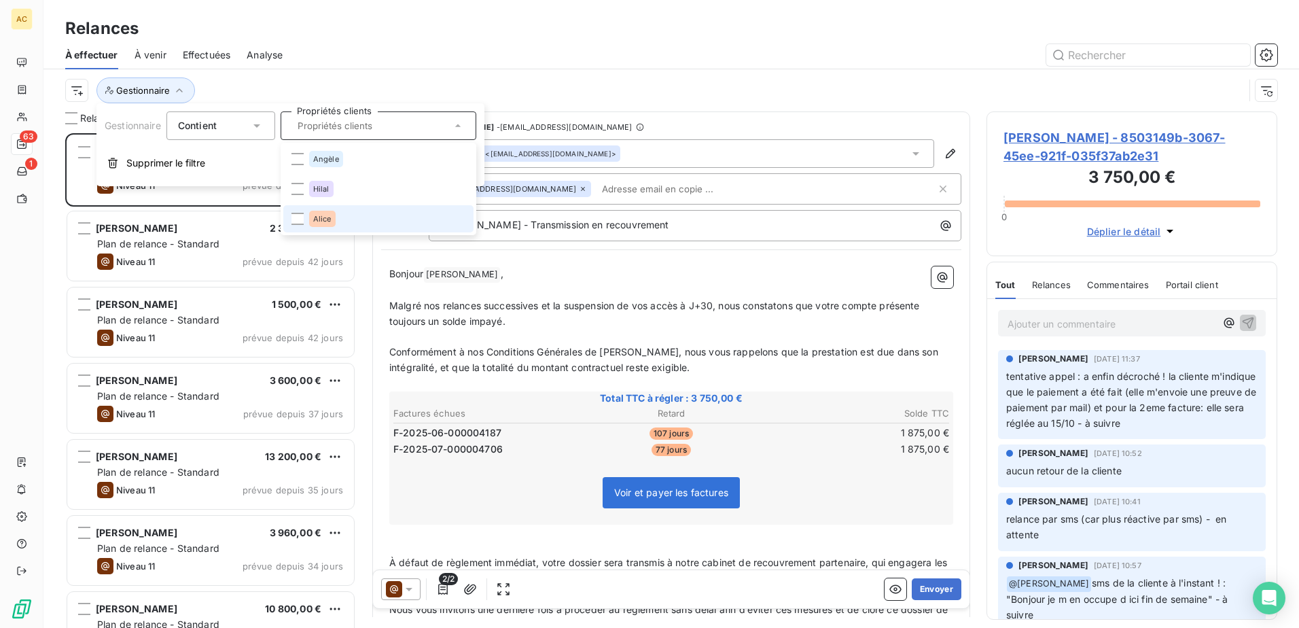
click at [344, 223] on li "Alice" at bounding box center [378, 218] width 190 height 27
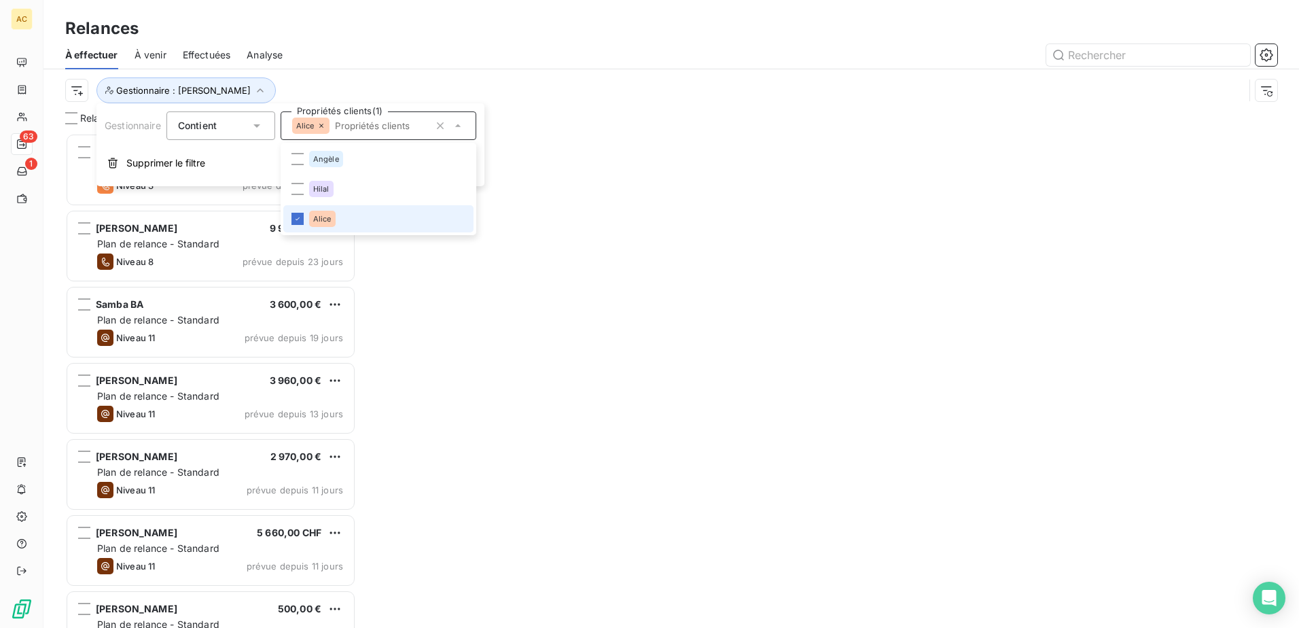
scroll to position [484, 281]
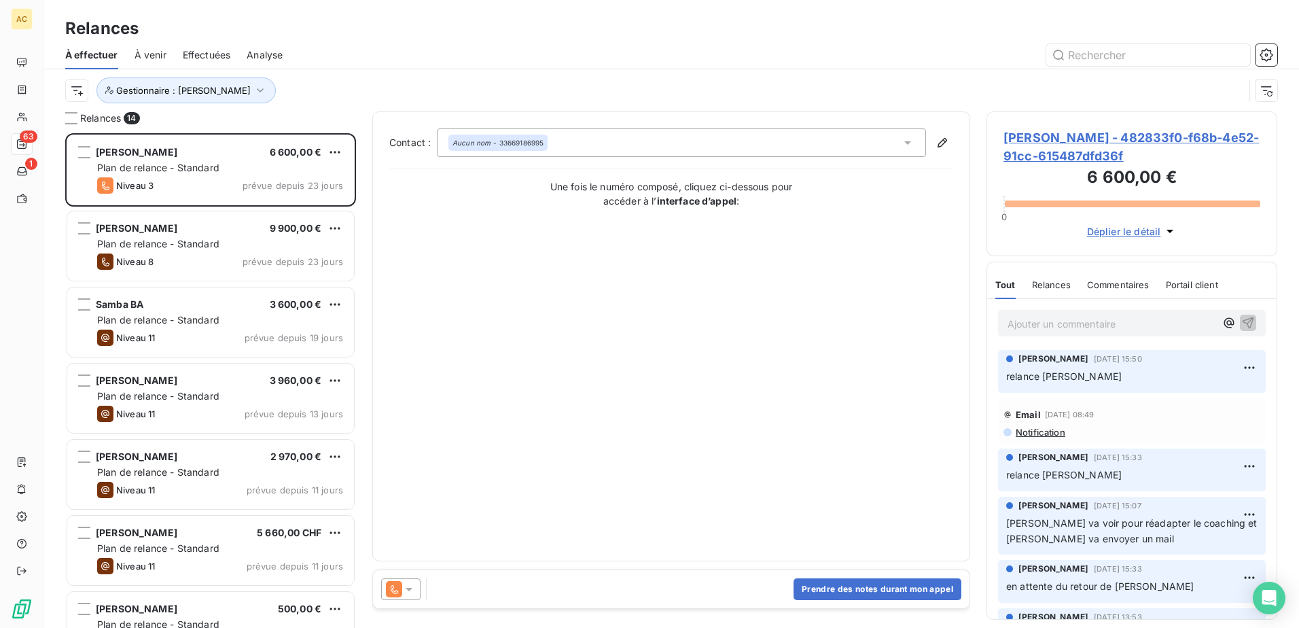
click at [463, 56] on div at bounding box center [788, 55] width 978 height 22
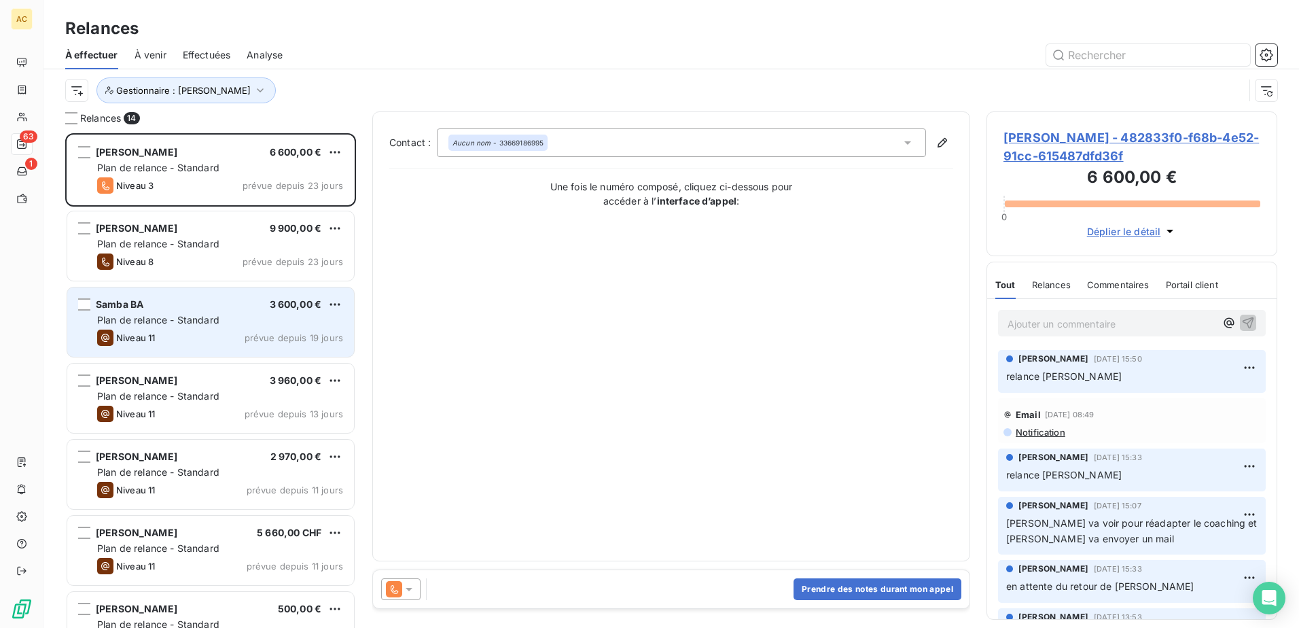
click at [231, 335] on div "Niveau 11 prévue depuis 19 jours" at bounding box center [220, 337] width 246 height 16
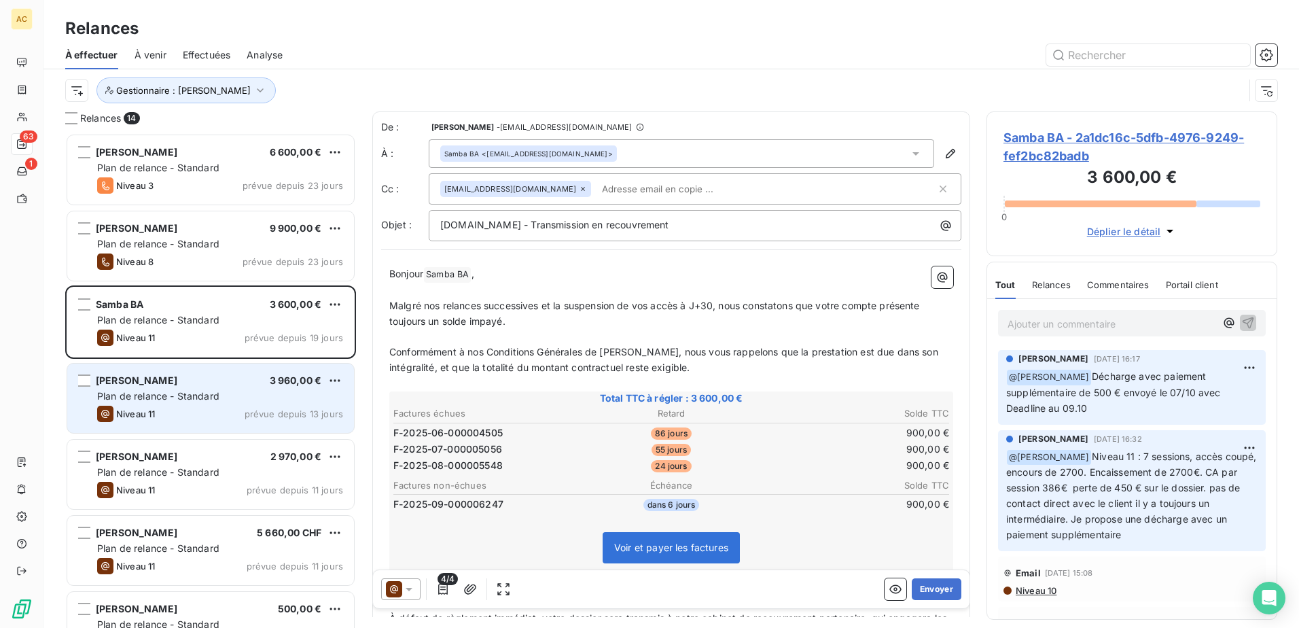
click at [209, 389] on div "Plan de relance - Standard" at bounding box center [220, 396] width 246 height 14
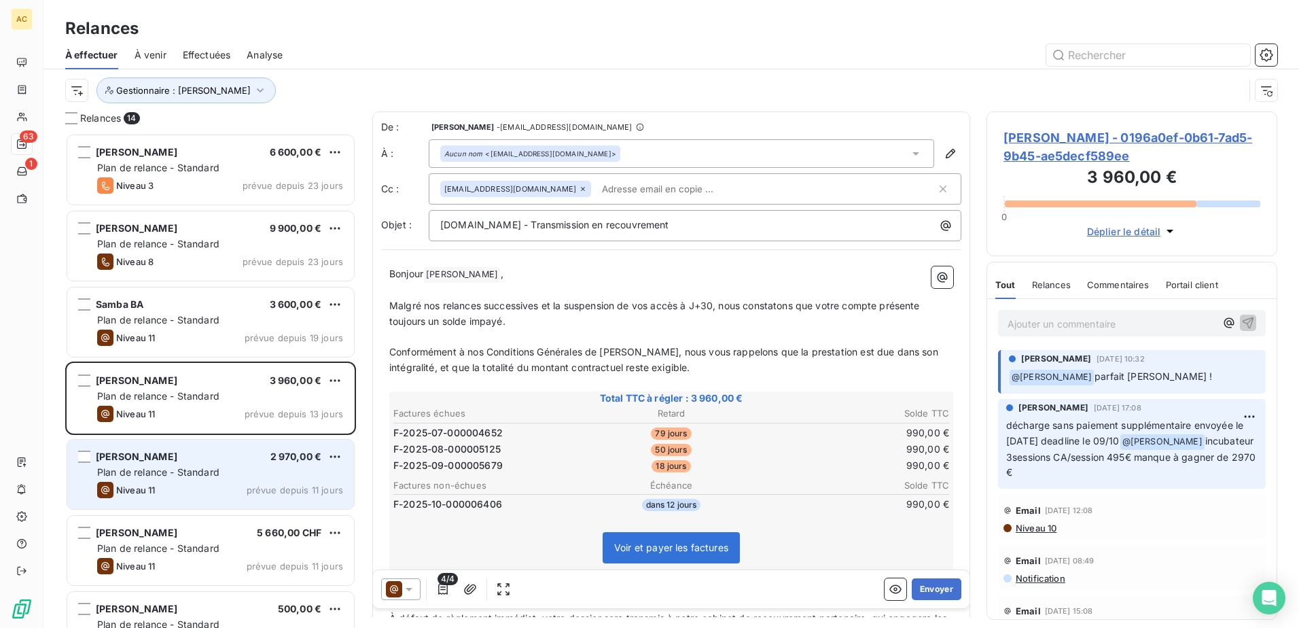
click at [201, 470] on span "Plan de relance - Standard" at bounding box center [158, 472] width 122 height 12
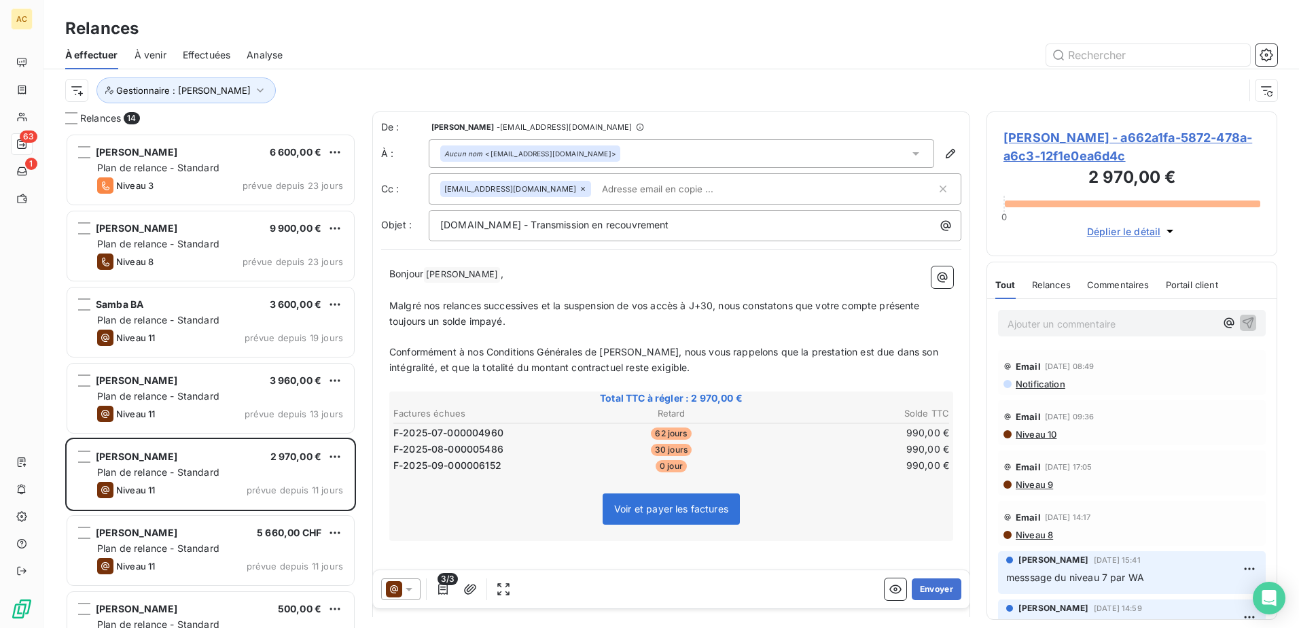
click at [1099, 325] on p "Ajouter un commentaire ﻿" at bounding box center [1111, 323] width 208 height 17
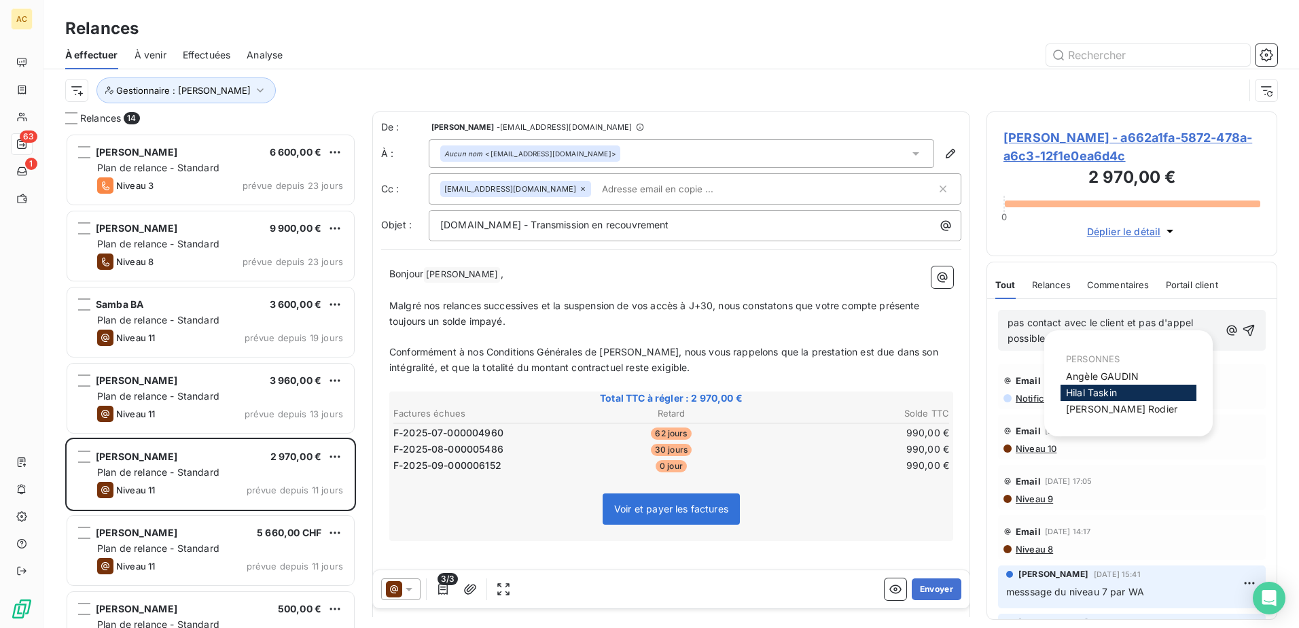
click at [1107, 395] on span "[PERSON_NAME]" at bounding box center [1091, 392] width 51 height 12
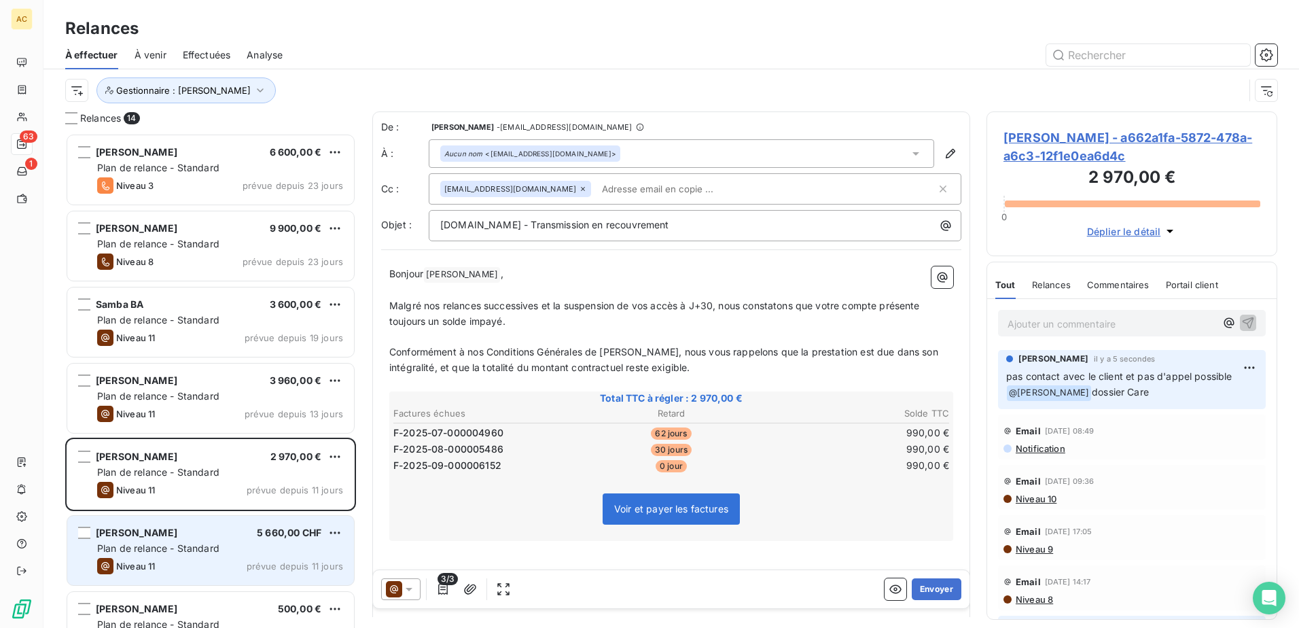
click at [224, 551] on div "Plan de relance - Standard" at bounding box center [220, 548] width 246 height 14
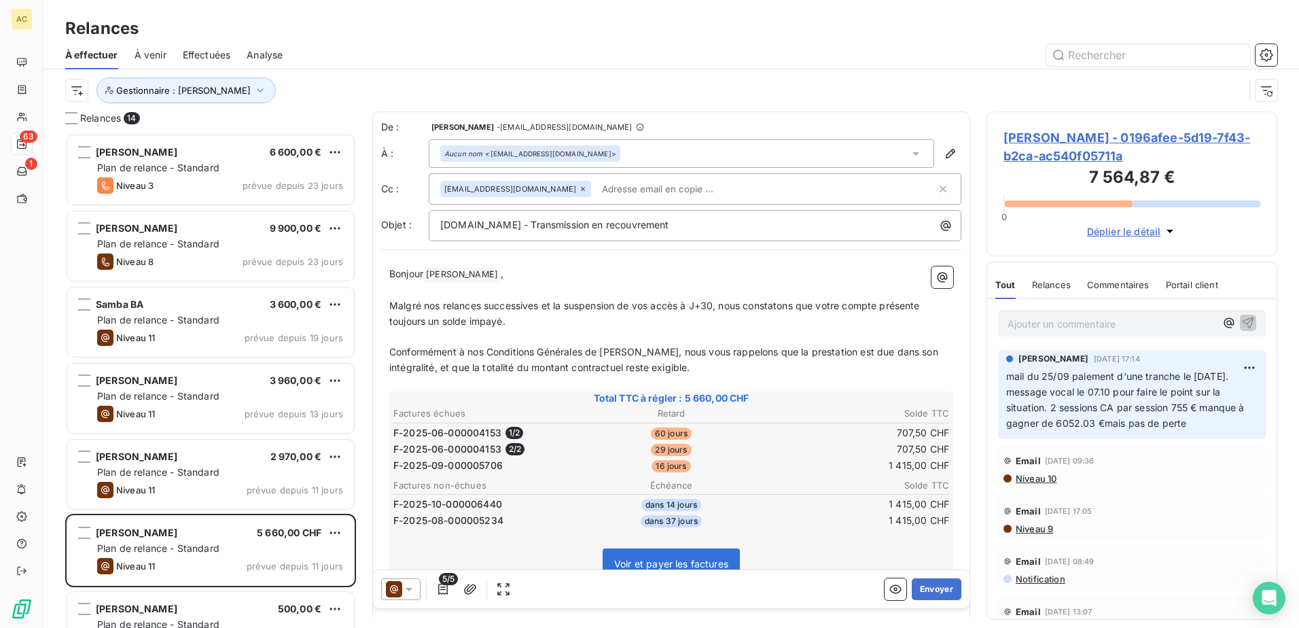
click at [1119, 326] on p "Ajouter un commentaire ﻿" at bounding box center [1111, 323] width 208 height 17
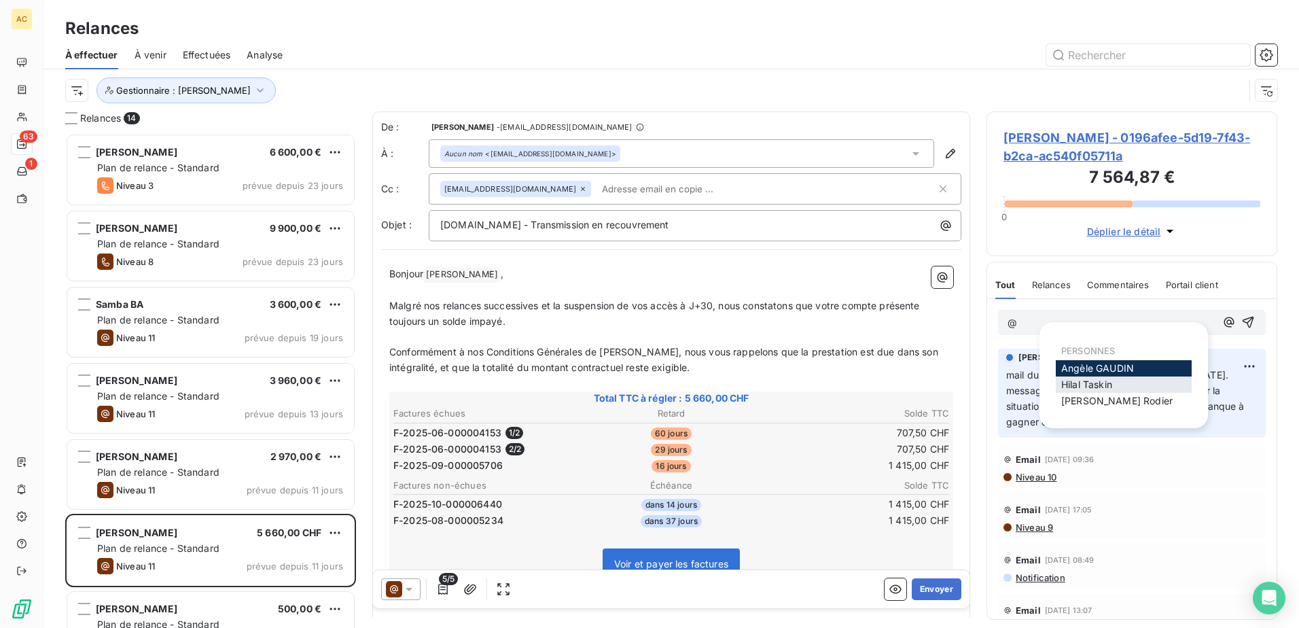
click at [1102, 382] on span "[PERSON_NAME]" at bounding box center [1086, 384] width 51 height 12
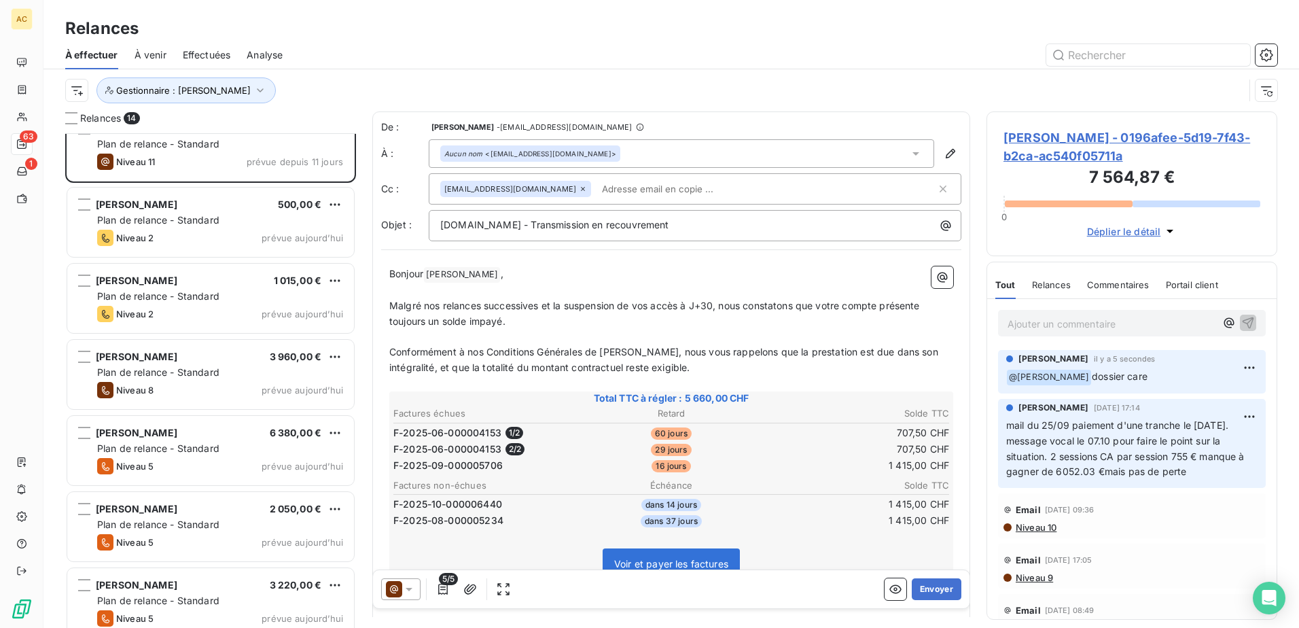
scroll to position [408, 0]
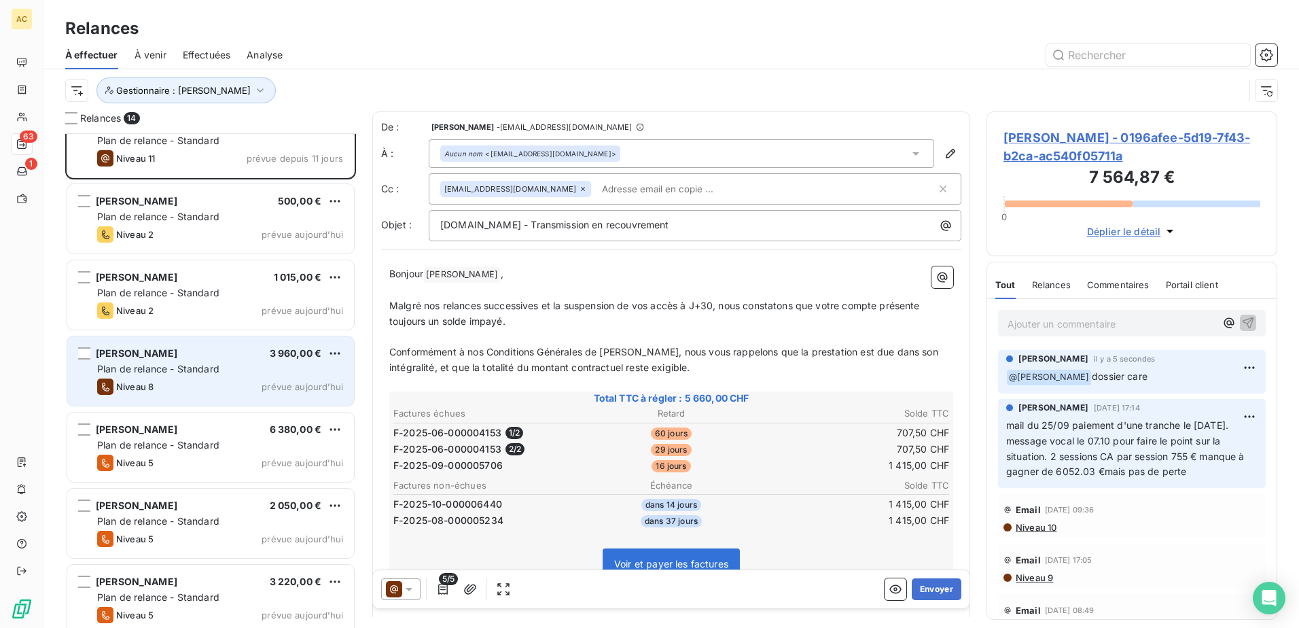
click at [197, 385] on div "Niveau 8 prévue [DATE]" at bounding box center [220, 386] width 246 height 16
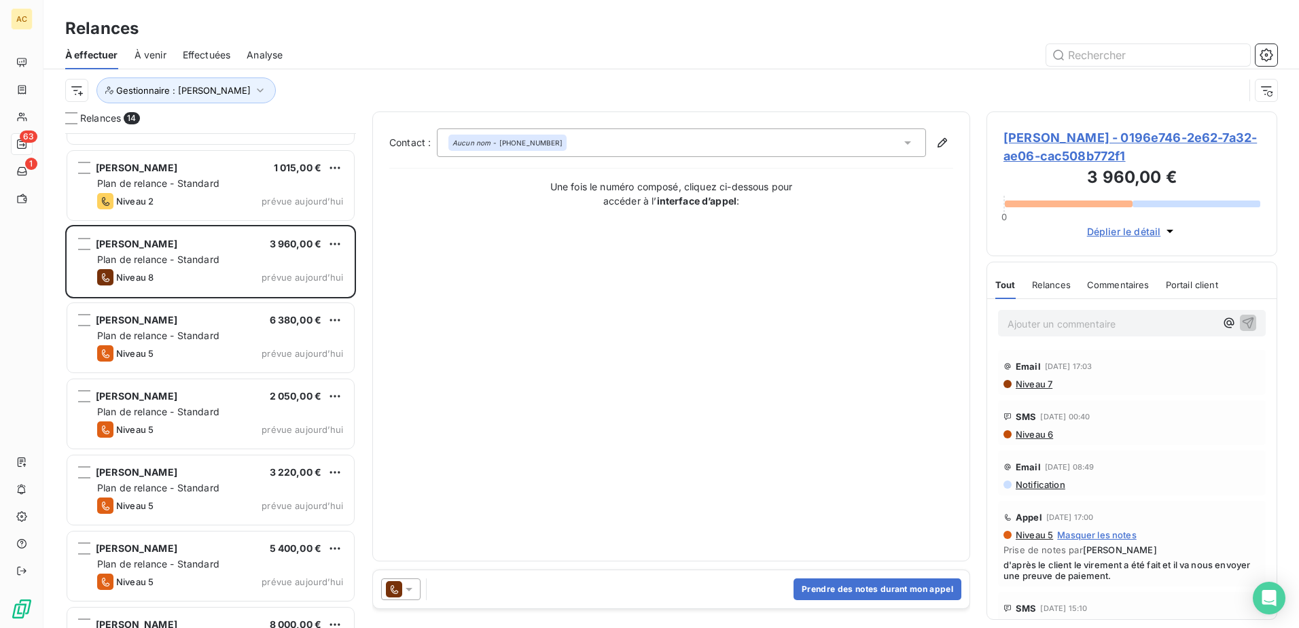
scroll to position [571, 0]
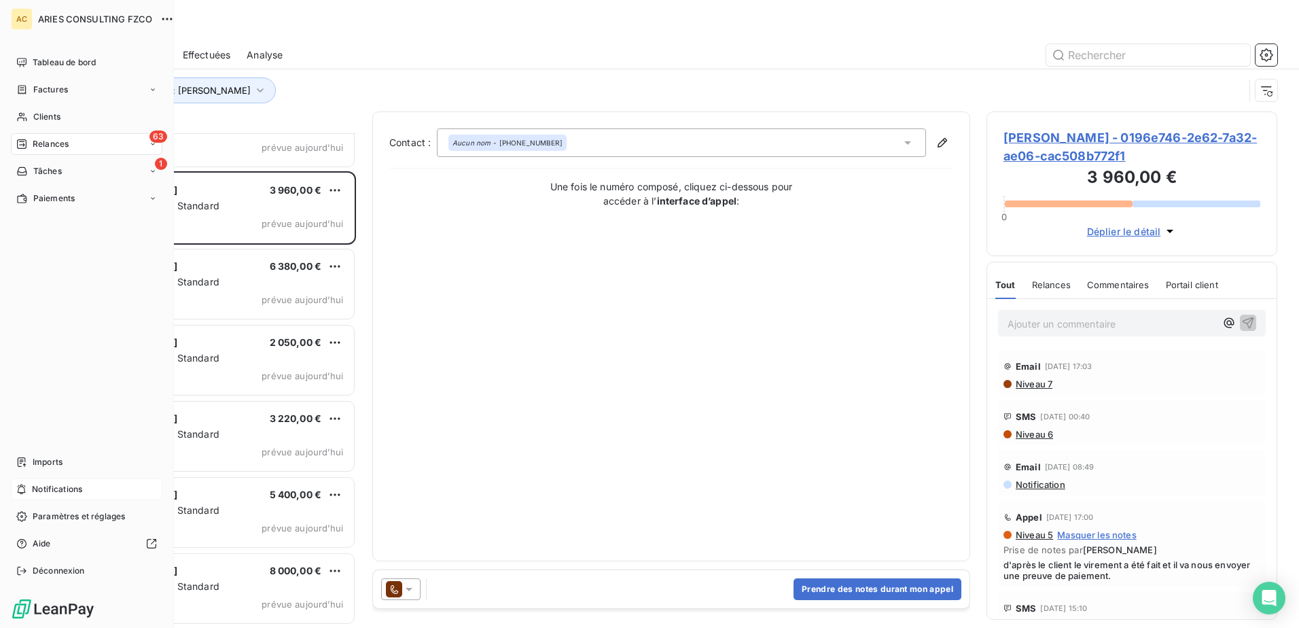
click at [43, 486] on span "Notifications" at bounding box center [57, 489] width 50 height 12
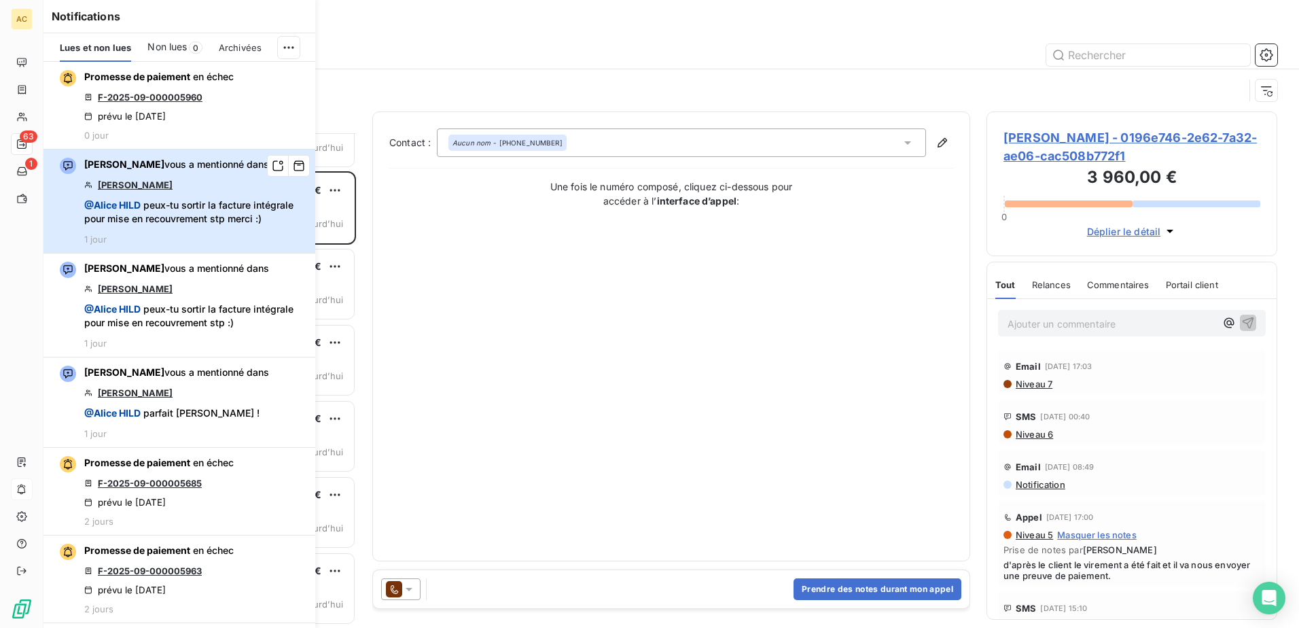
click at [138, 164] on span "[PERSON_NAME]" at bounding box center [124, 164] width 80 height 12
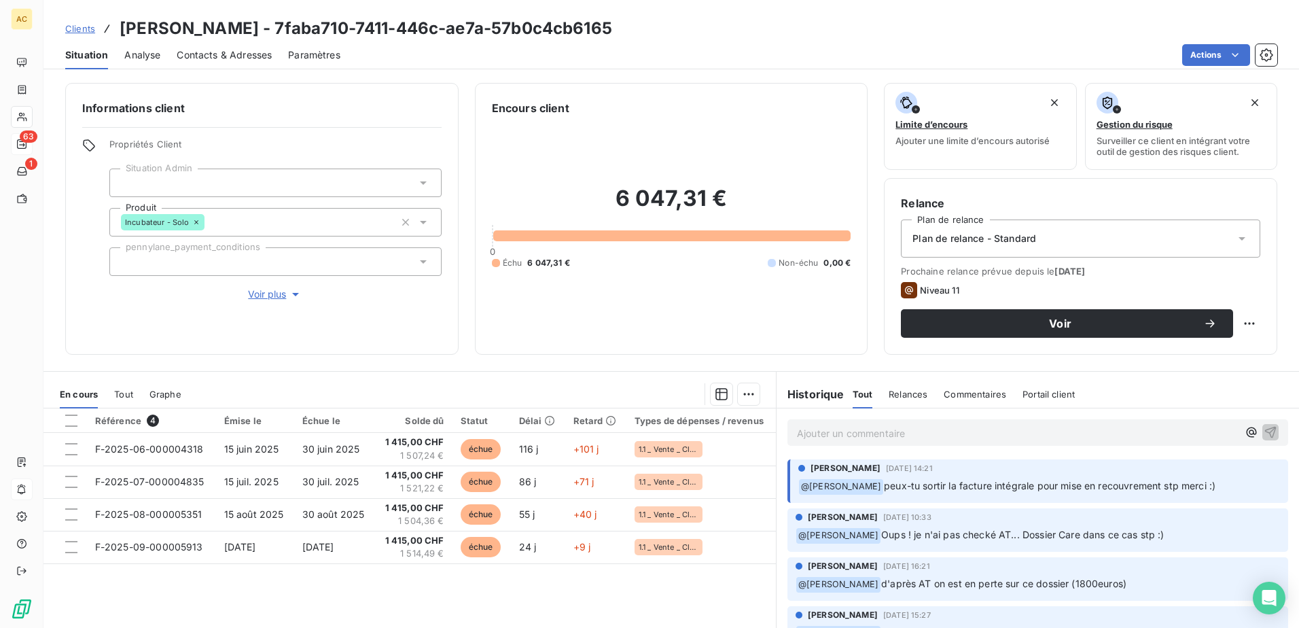
click at [880, 431] on p "Ajouter un commentaire ﻿" at bounding box center [1017, 433] width 441 height 17
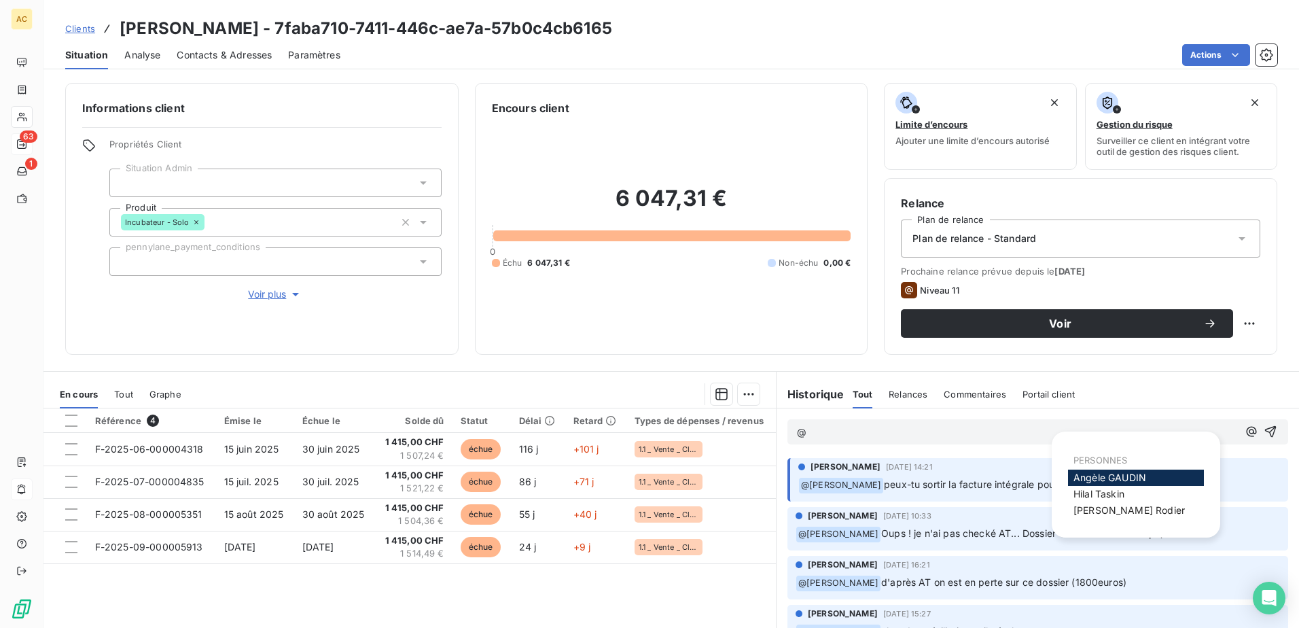
click at [1104, 480] on span "[PERSON_NAME]" at bounding box center [1109, 477] width 73 height 12
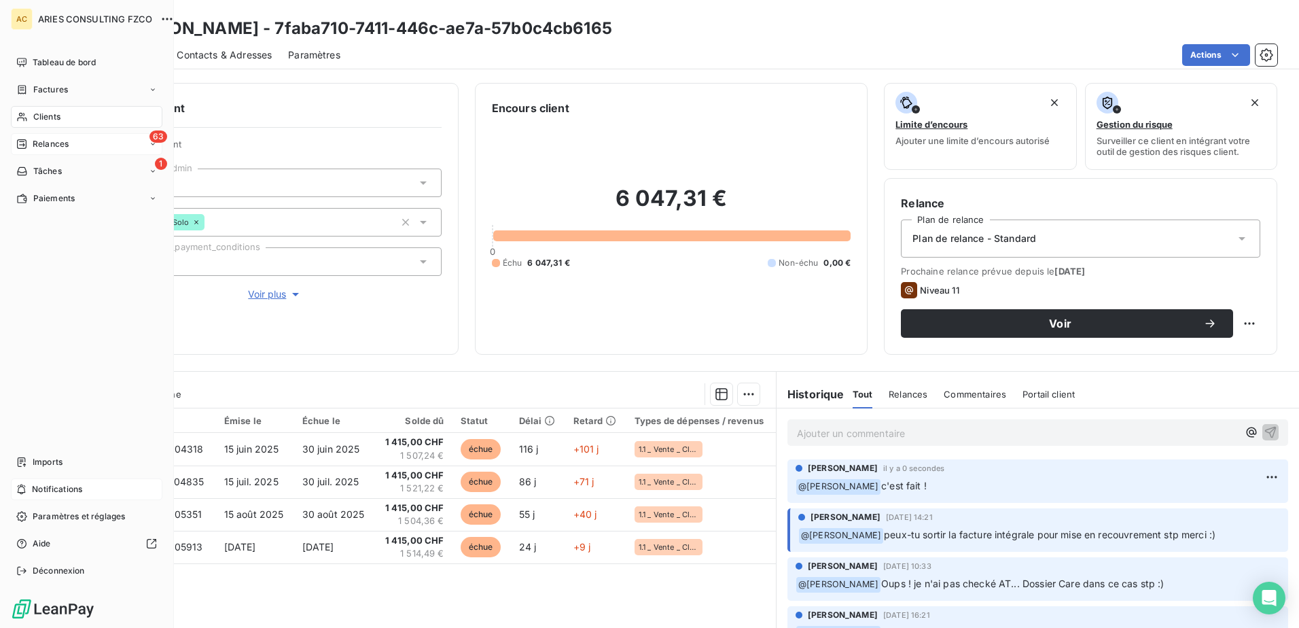
click at [29, 487] on div "Notifications" at bounding box center [86, 489] width 151 height 22
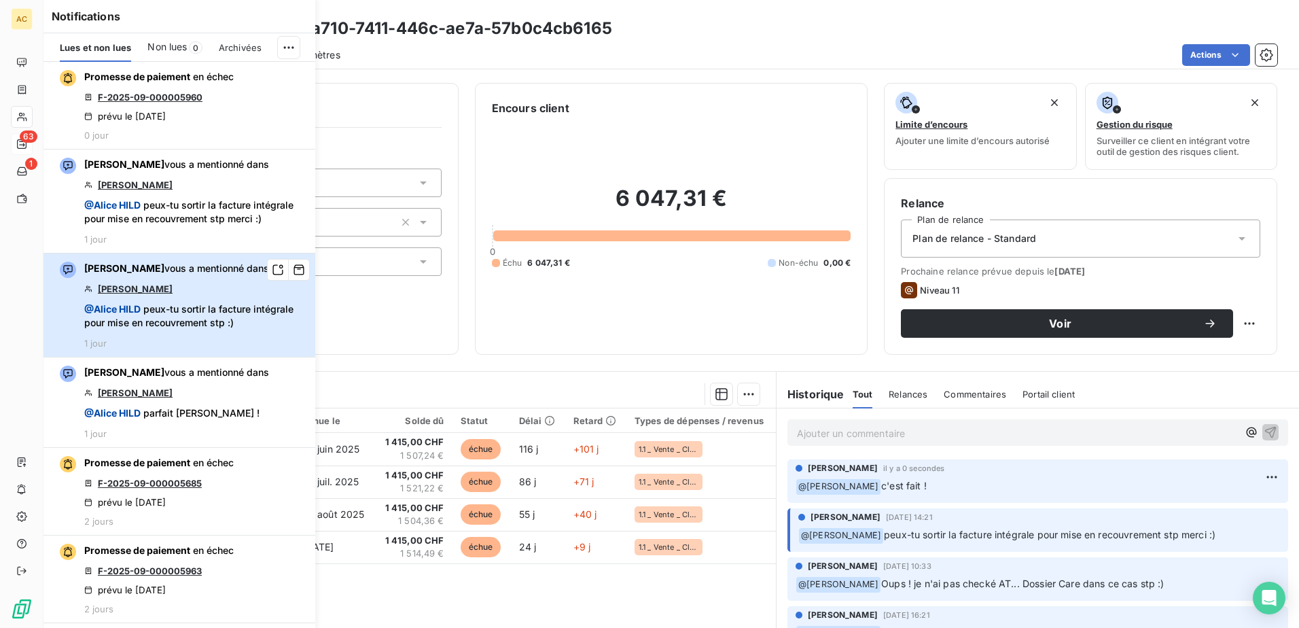
click at [201, 317] on span "@ [PERSON_NAME] peux-tu sortir la facture intégrale pour mise en recouvrement s…" at bounding box center [195, 315] width 223 height 27
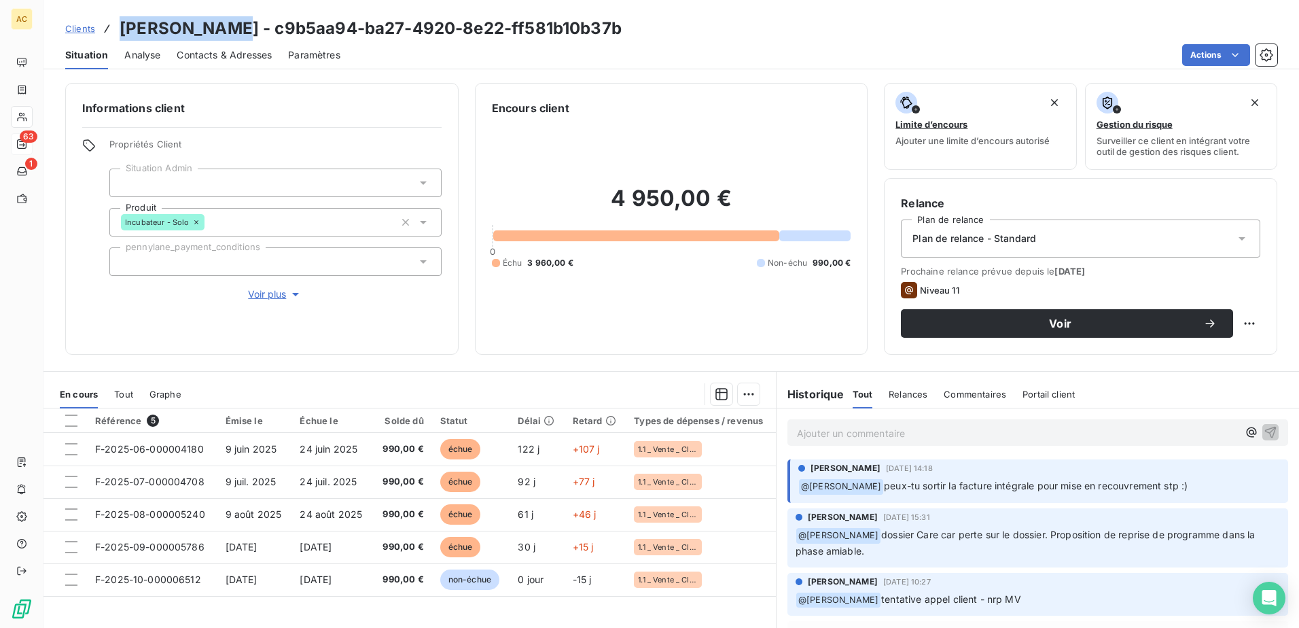
drag, startPoint x: 120, startPoint y: 22, endPoint x: 228, endPoint y: 20, distance: 108.0
click at [228, 20] on h3 "[PERSON_NAME] - c9b5aa94-ba27-4920-8e22-ff581b10b37b" at bounding box center [371, 28] width 502 height 24
copy h3 "[PERSON_NAME]"
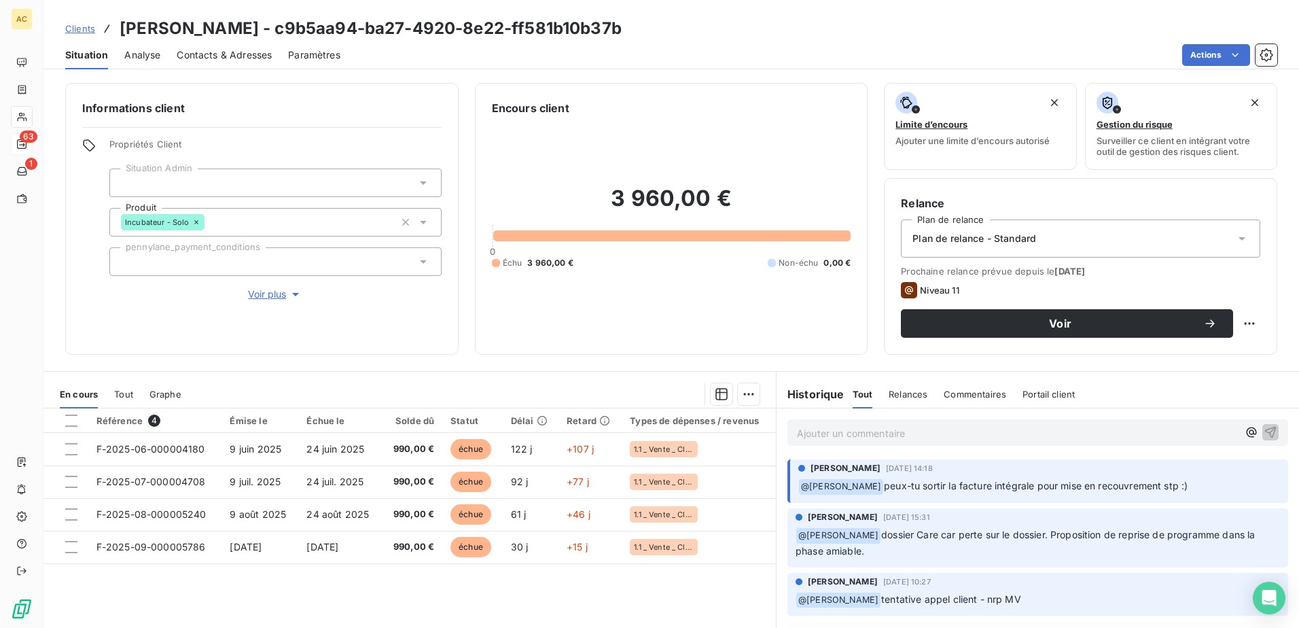
click at [888, 437] on p "Ajouter un commentaire ﻿" at bounding box center [1017, 433] width 441 height 17
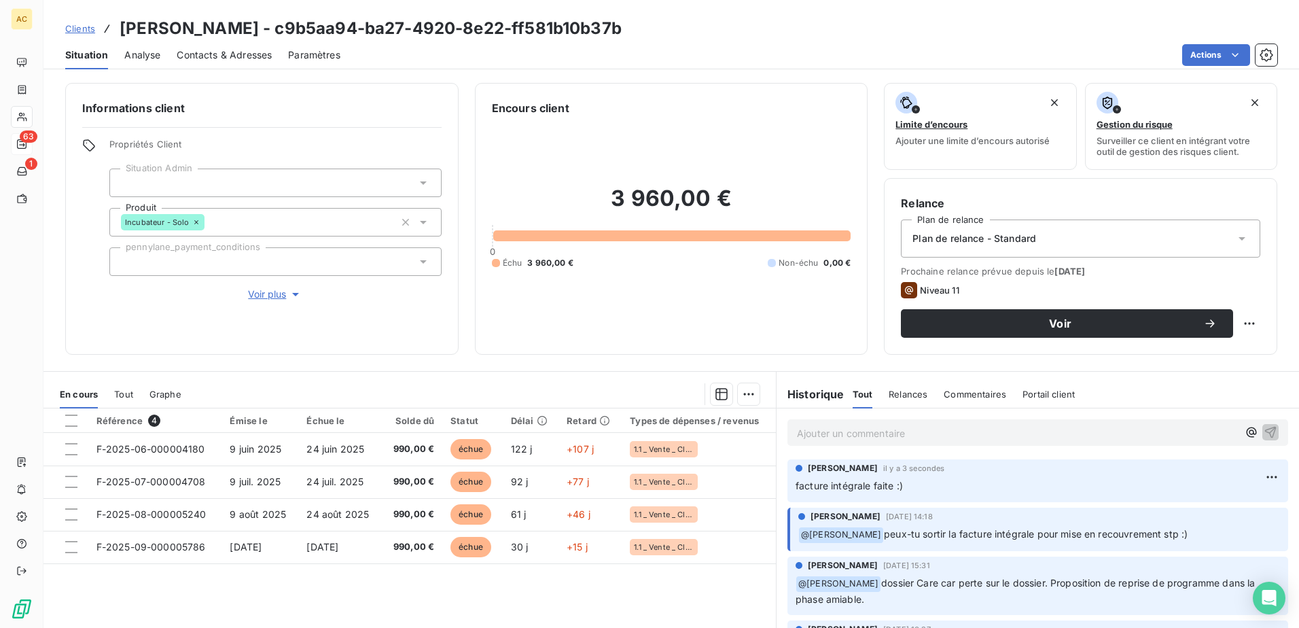
click at [869, 426] on p "Ajouter un commentaire ﻿" at bounding box center [1017, 433] width 441 height 17
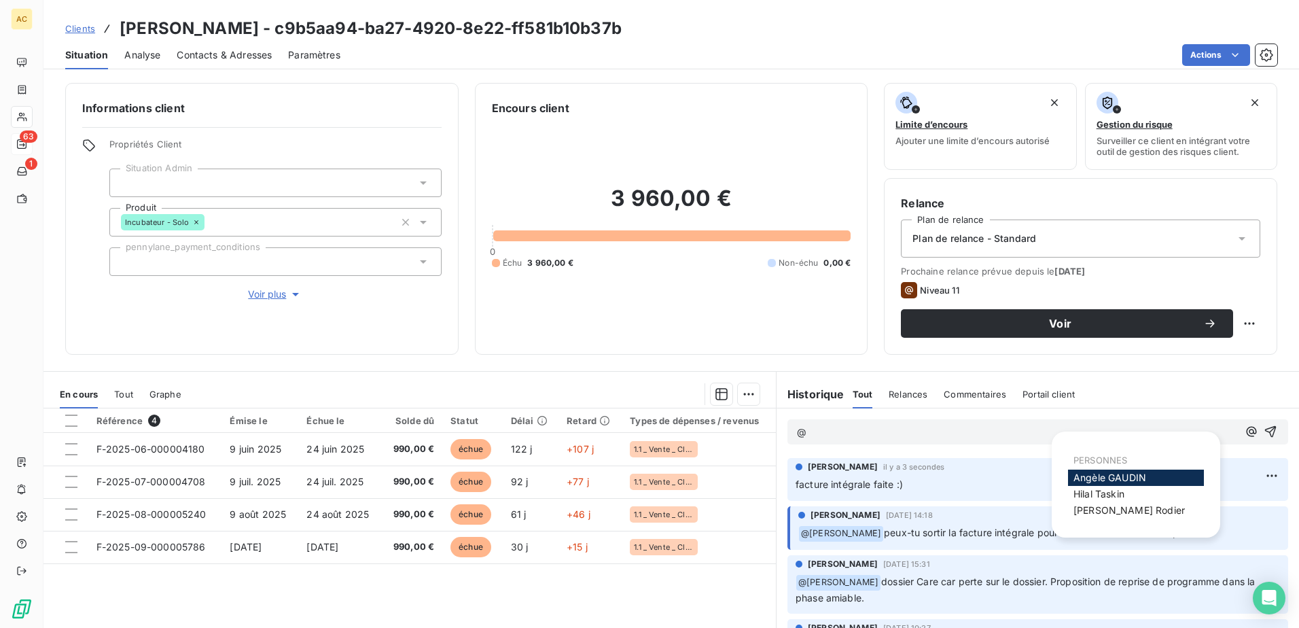
click at [1087, 475] on span "[PERSON_NAME]" at bounding box center [1109, 477] width 73 height 12
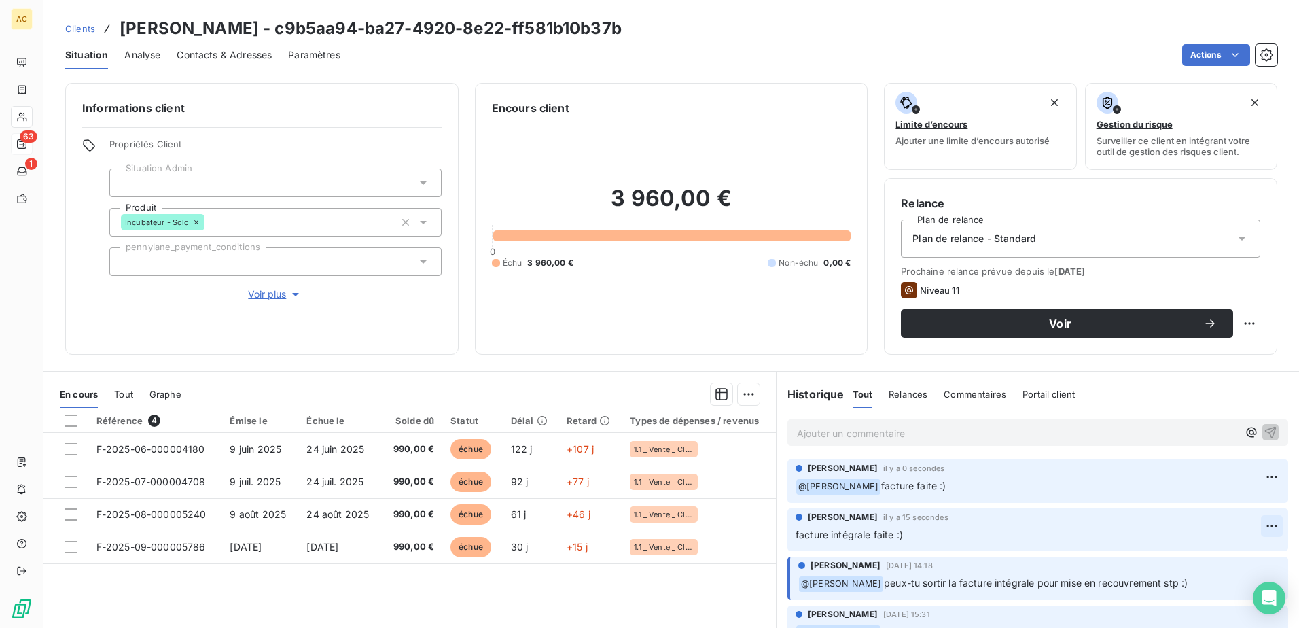
click at [1256, 524] on html "AC 63 1 Clients [PERSON_NAME] - c9b5aa94-ba27-4920-8e22-ff581b10b37b Situation …" at bounding box center [649, 314] width 1299 height 628
click at [1223, 580] on div "Supprimer" at bounding box center [1218, 580] width 76 height 22
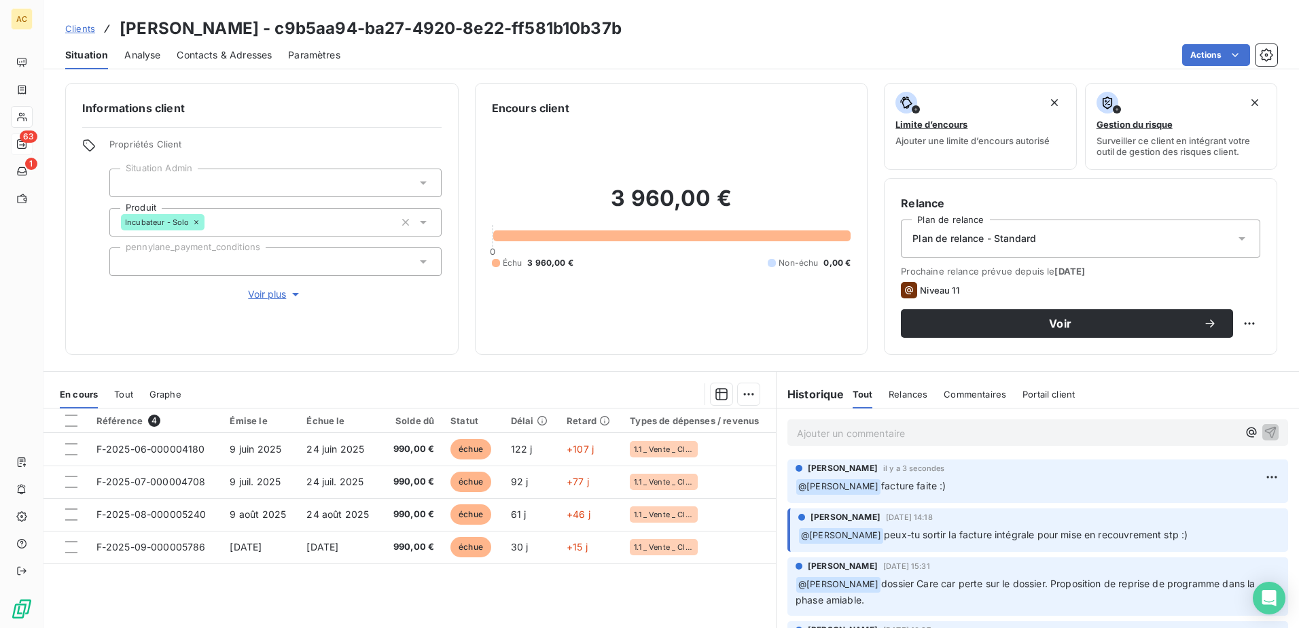
click at [89, 26] on span "Clients" at bounding box center [80, 28] width 30 height 11
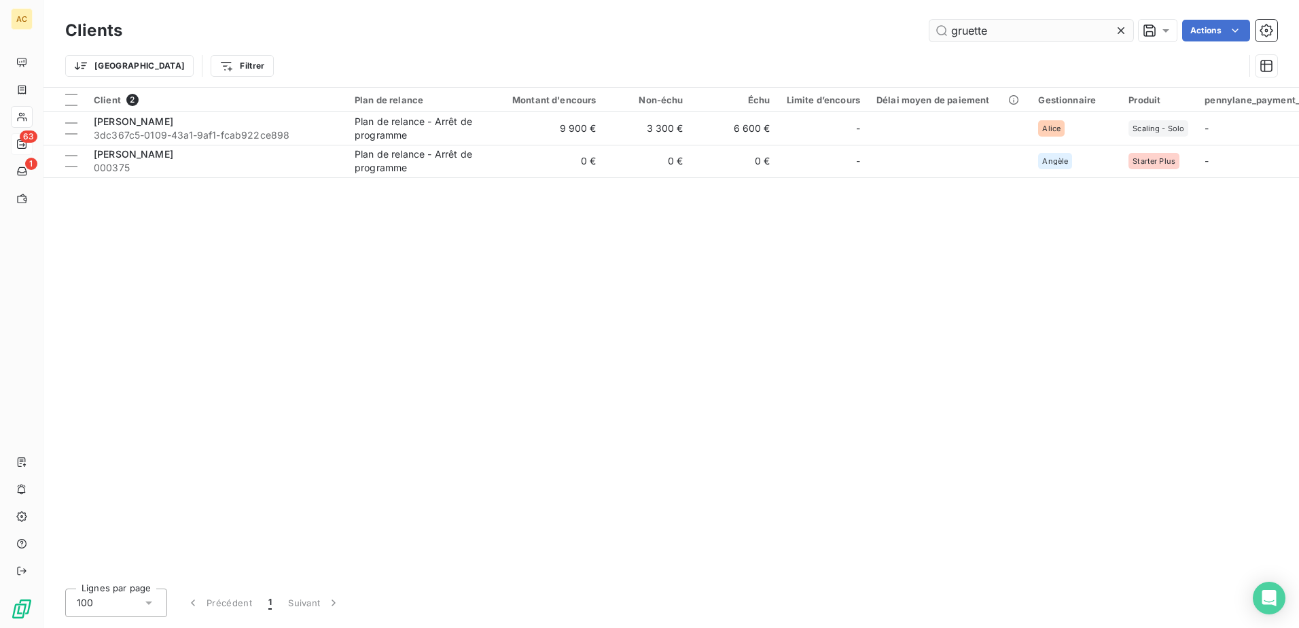
click at [996, 35] on input "gruette" at bounding box center [1031, 31] width 204 height 22
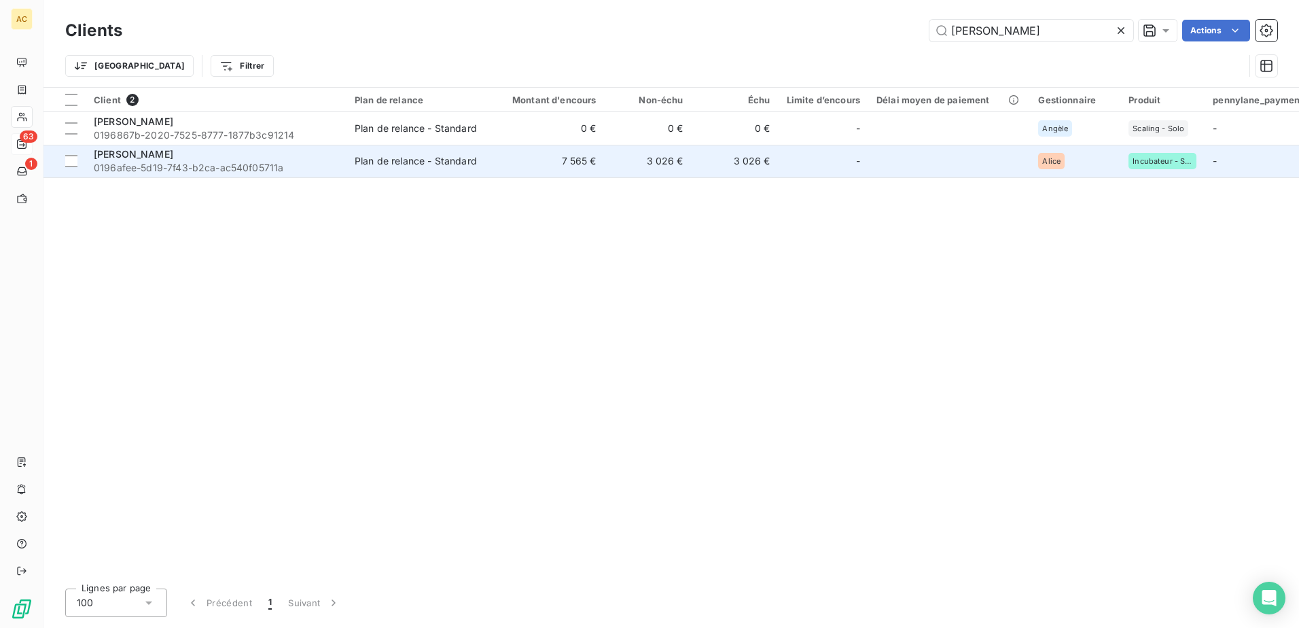
type input "[PERSON_NAME]"
click at [281, 167] on span "0196afee-5d19-7f43-b2ca-ac540f05711a" at bounding box center [216, 168] width 245 height 14
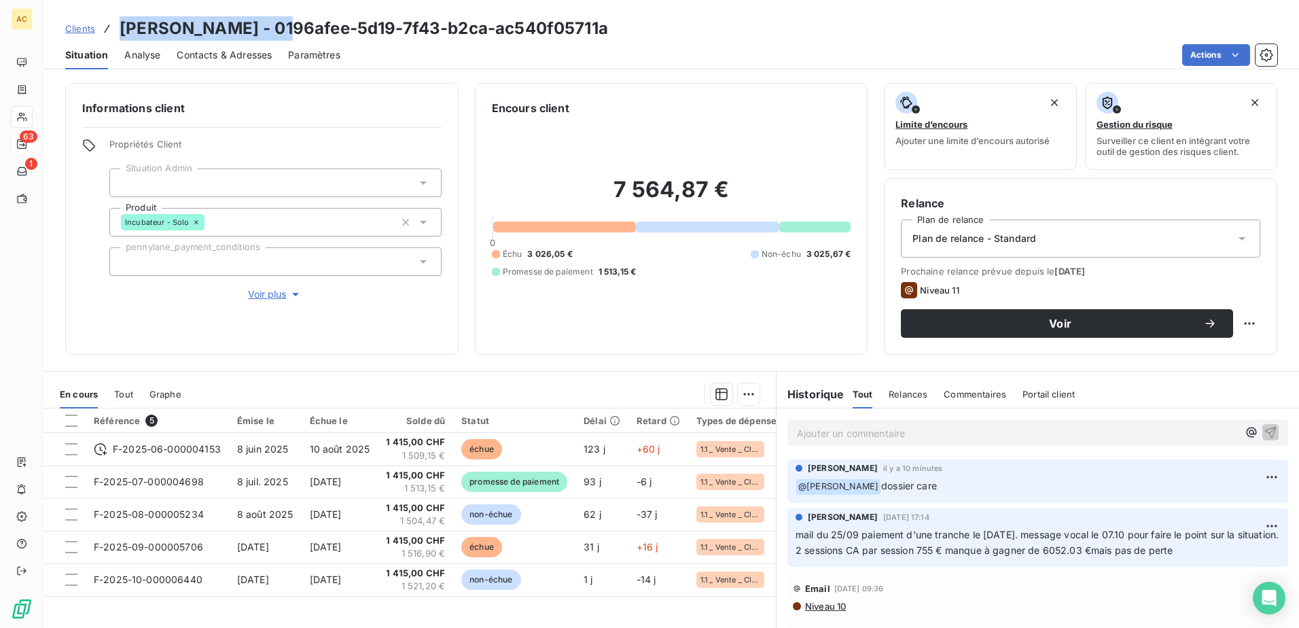
drag, startPoint x: 287, startPoint y: 30, endPoint x: 125, endPoint y: 26, distance: 162.4
click at [125, 26] on h3 "[PERSON_NAME] - 0196afee-5d19-7f43-b2ca-ac540f05711a" at bounding box center [364, 28] width 488 height 24
copy h3 "[PERSON_NAME]"
click at [882, 435] on p "Ajouter un commentaire ﻿" at bounding box center [1017, 433] width 441 height 17
click at [1248, 474] on html "AC 63 1 Clients [PERSON_NAME] - 0196afee-5d19-7f43-b2ca-ac540f05711a Situation …" at bounding box center [649, 314] width 1299 height 628
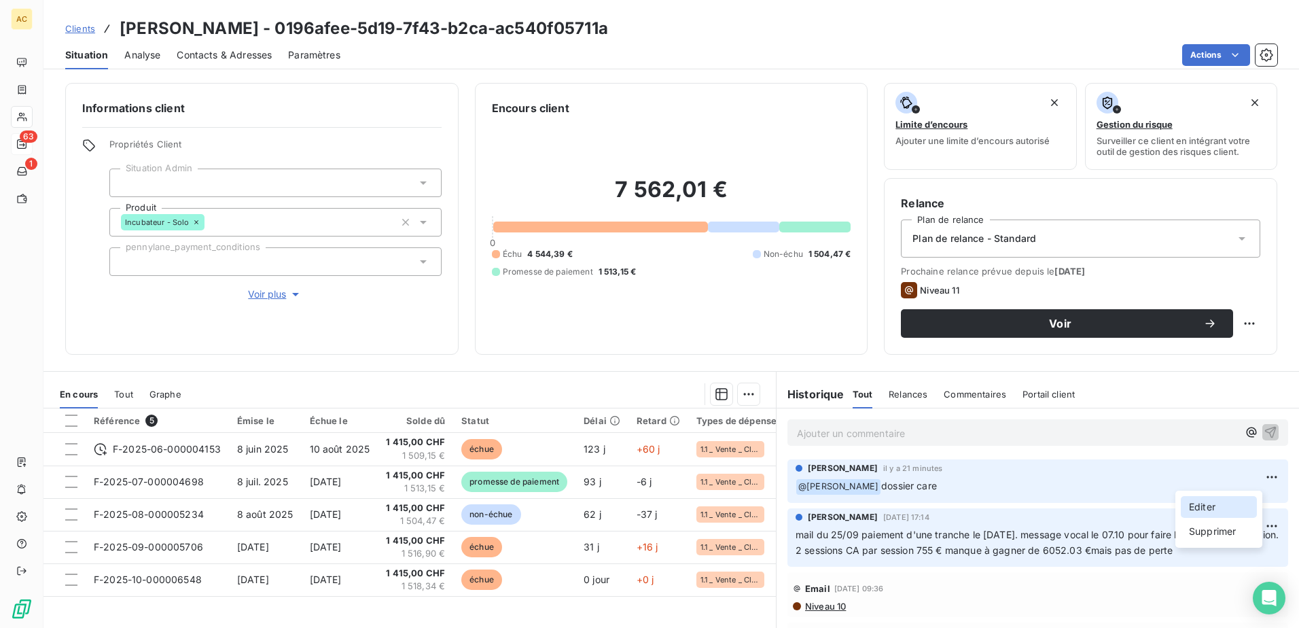
click at [1218, 509] on div "Editer" at bounding box center [1218, 507] width 76 height 22
click at [85, 24] on span "Clients" at bounding box center [80, 28] width 30 height 11
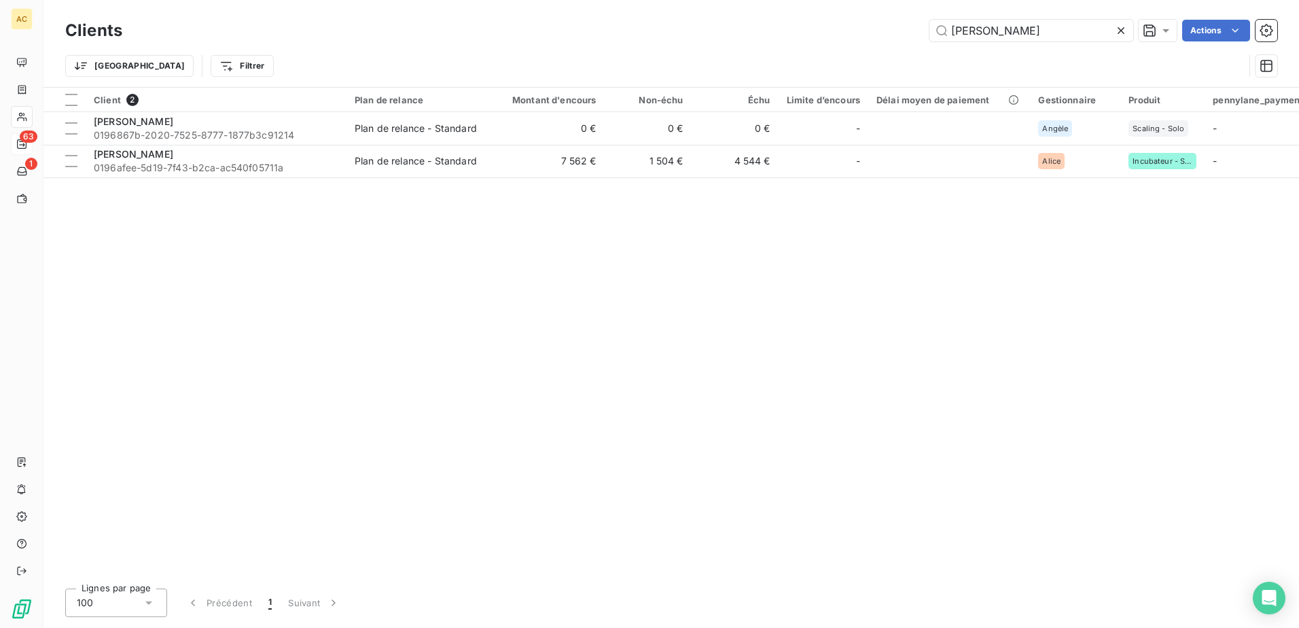
click at [1001, 43] on div "Clients [PERSON_NAME]" at bounding box center [671, 30] width 1212 height 29
click at [1004, 38] on input "[PERSON_NAME]" at bounding box center [1031, 31] width 204 height 22
drag, startPoint x: 422, startPoint y: 353, endPoint x: 341, endPoint y: 372, distance: 83.0
click at [422, 353] on div "Client 2 Plan de relance Montant d'encours Non-échu Échu Limite d’encours Délai…" at bounding box center [670, 333] width 1255 height 490
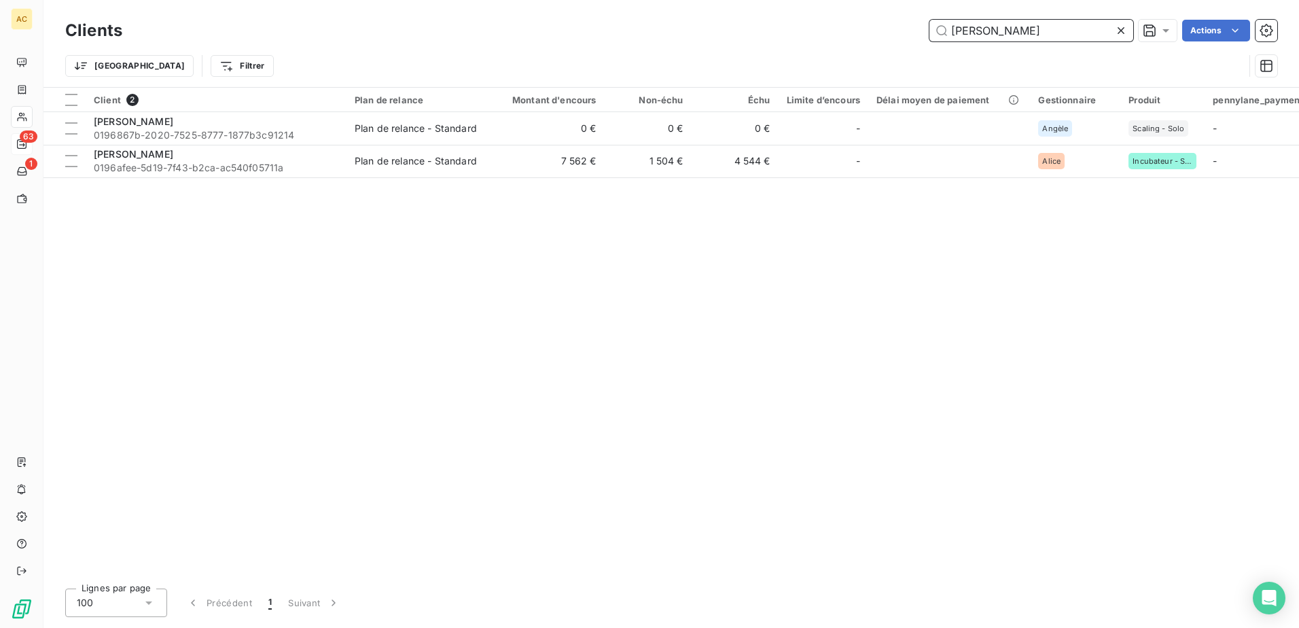
click at [1025, 31] on input "[PERSON_NAME]" at bounding box center [1031, 31] width 204 height 22
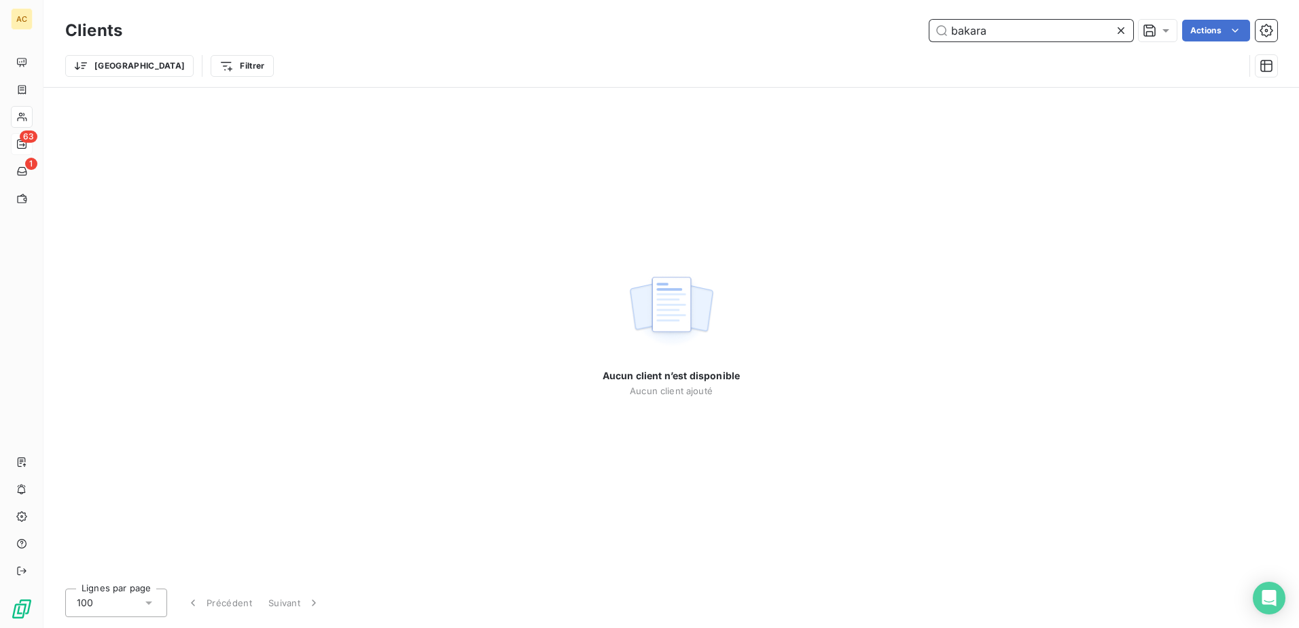
click at [1000, 37] on input "bakara" at bounding box center [1031, 31] width 204 height 22
type input "n"
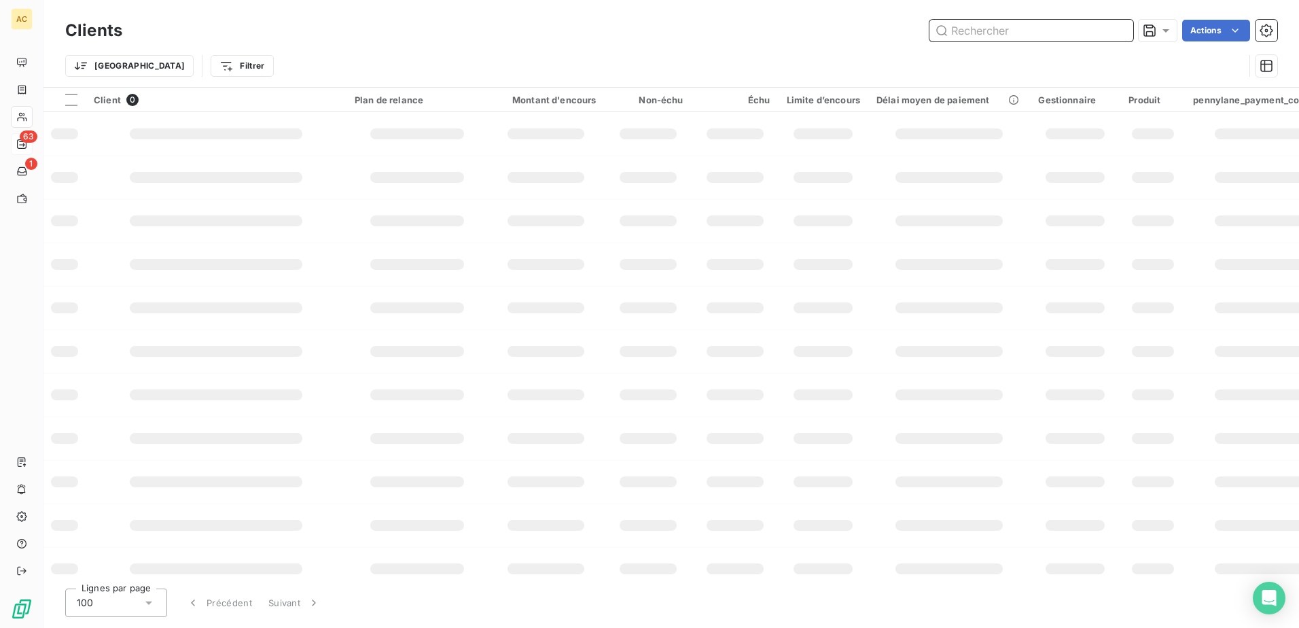
type input "n"
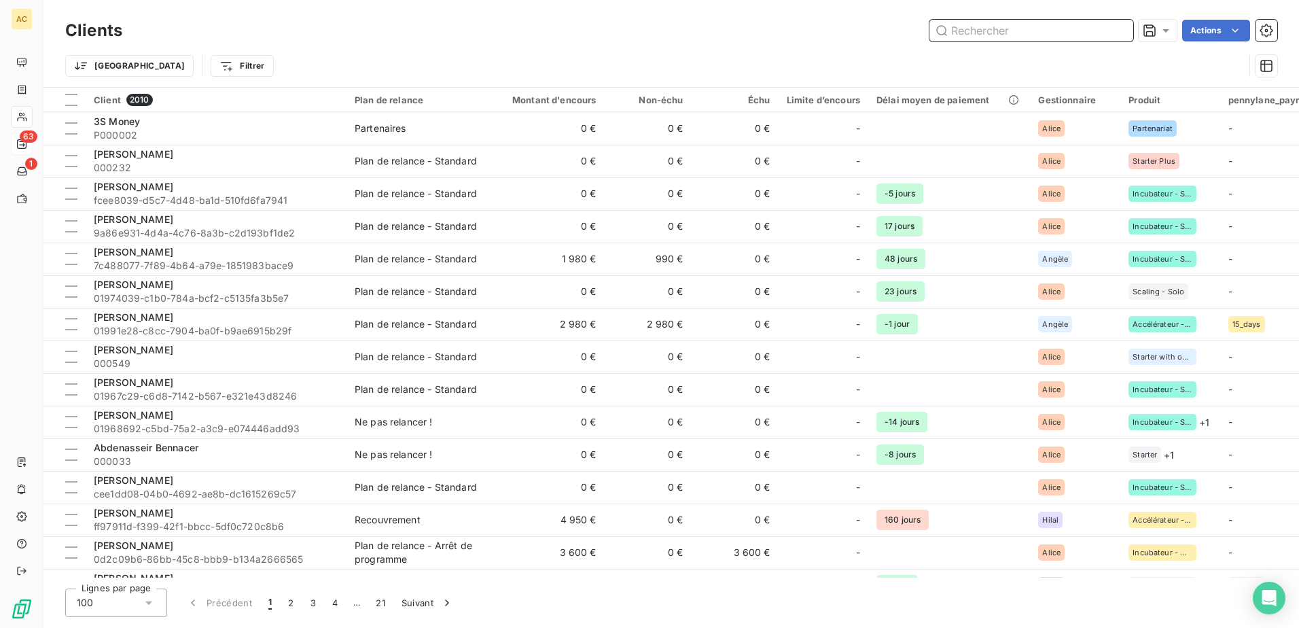
click at [964, 28] on input "text" at bounding box center [1031, 31] width 204 height 22
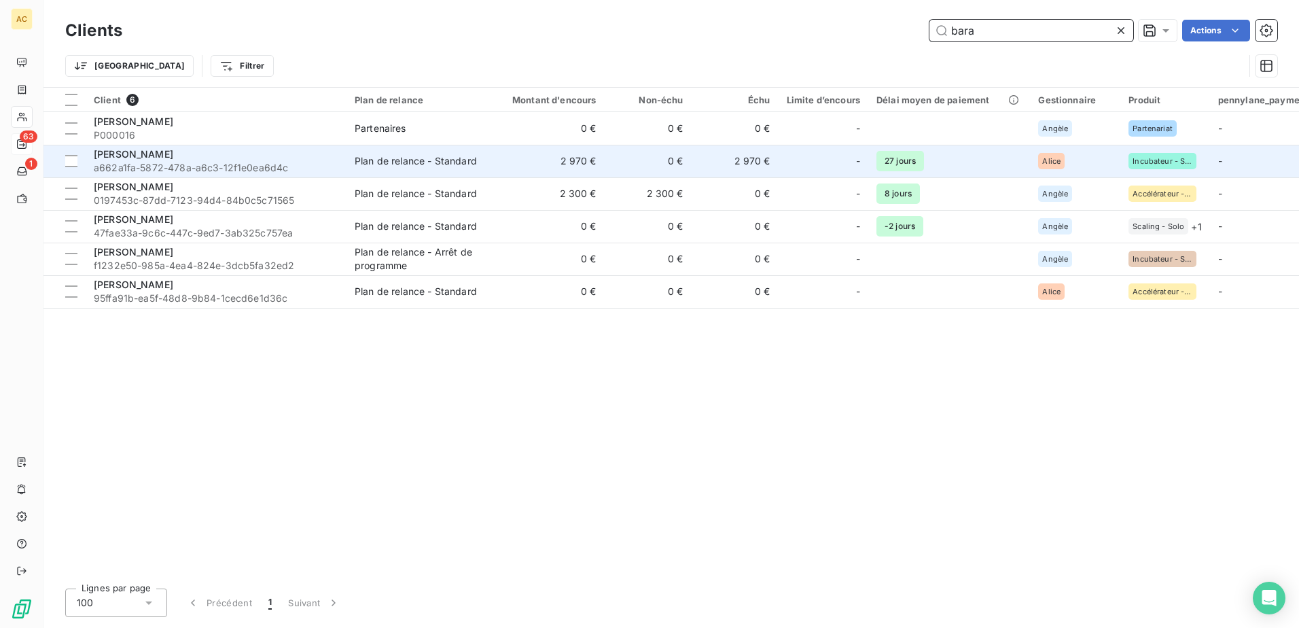
type input "bara"
click at [261, 166] on span "a662a1fa-5872-478a-a6c3-12f1e0ea6d4c" at bounding box center [216, 168] width 245 height 14
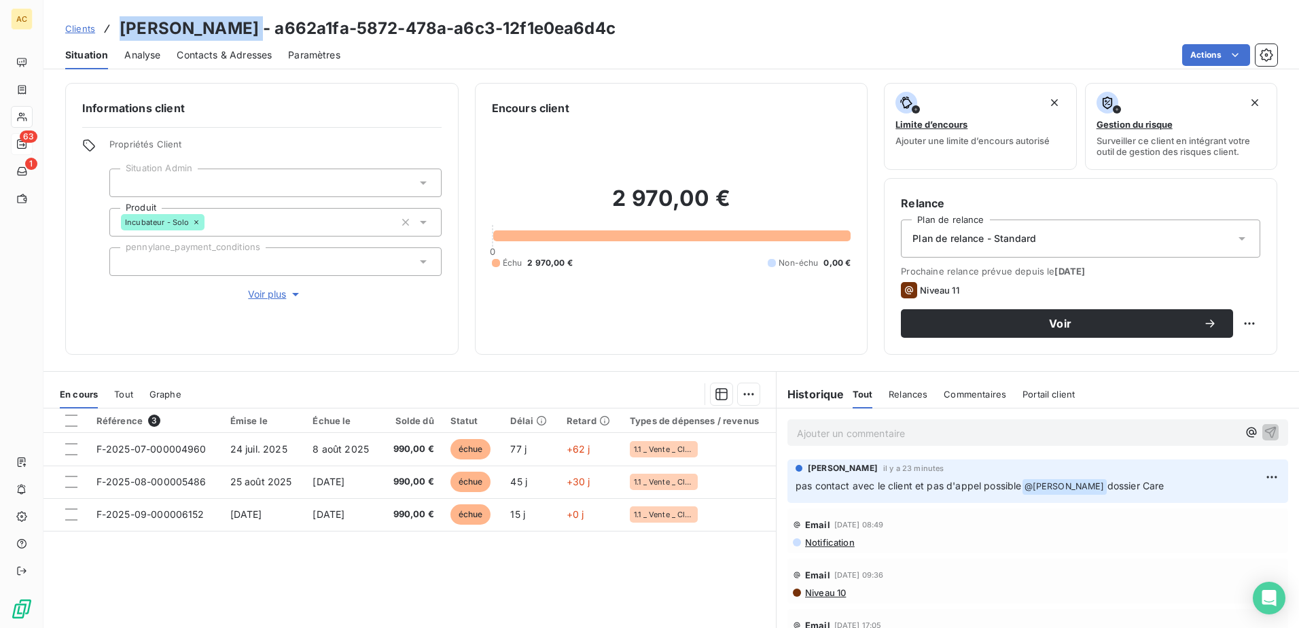
drag, startPoint x: 242, startPoint y: 24, endPoint x: 122, endPoint y: 24, distance: 120.2
click at [122, 24] on h3 "[PERSON_NAME] - a662a1fa-5872-478a-a6c3-12f1e0ea6d4c" at bounding box center [368, 28] width 496 height 24
copy h3 "[PERSON_NAME]"
click at [1254, 477] on html "AC 63 1 Clients [PERSON_NAME] - a662a1fa-5872-478a-a6c3-12f1e0ea6d4c Situation …" at bounding box center [649, 314] width 1299 height 628
click at [1222, 506] on div "Editer" at bounding box center [1218, 507] width 76 height 22
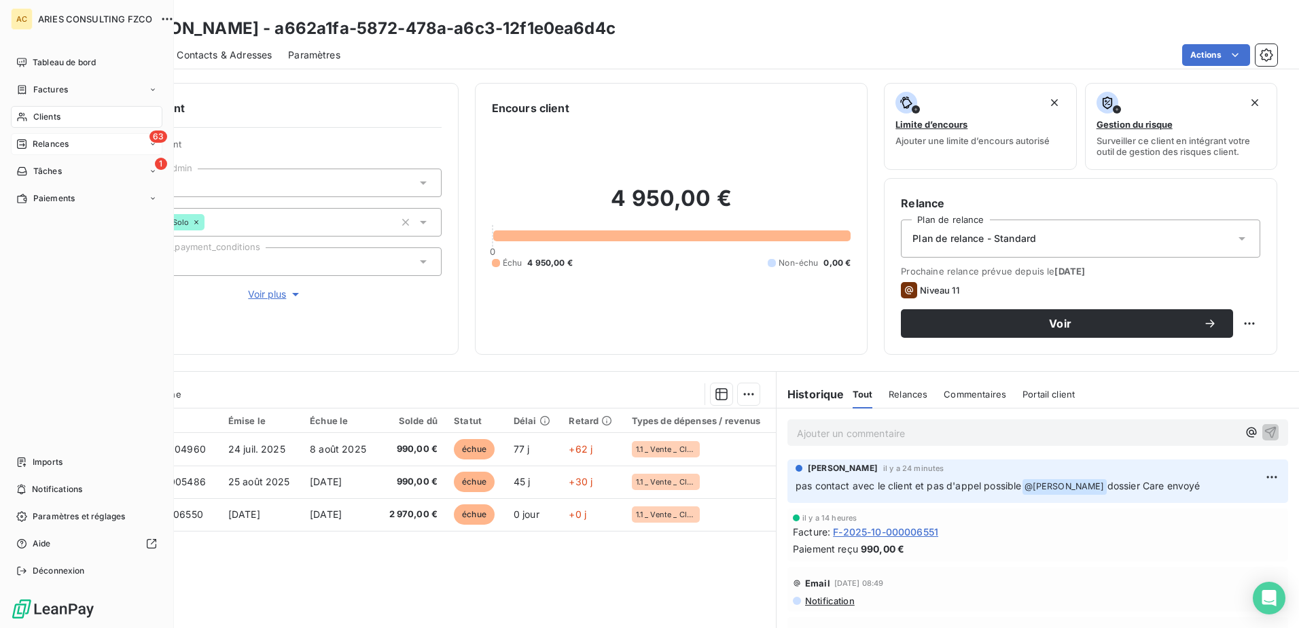
click at [41, 139] on span "Relances" at bounding box center [51, 144] width 36 height 12
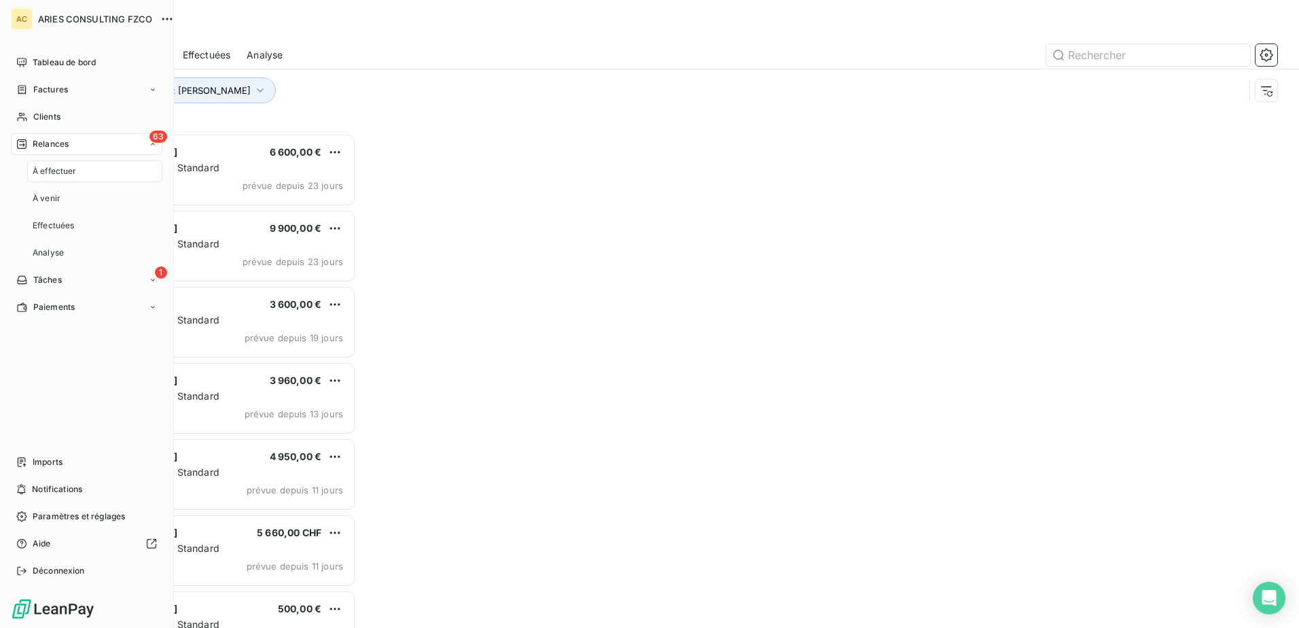
scroll to position [484, 281]
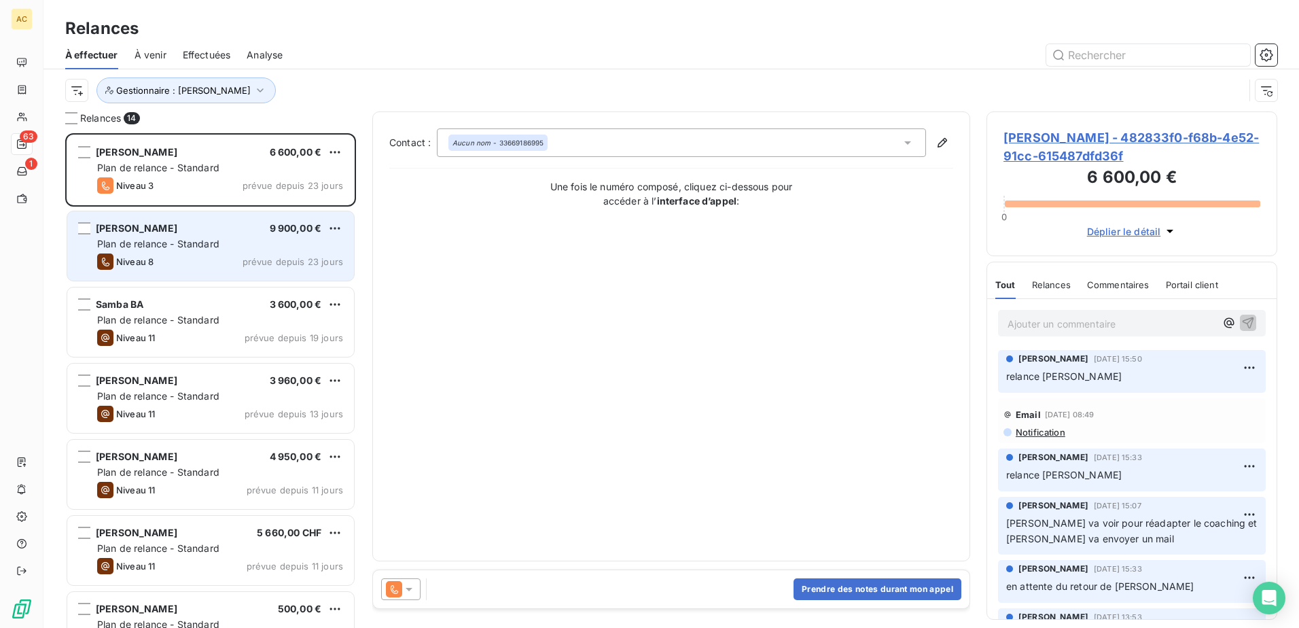
click at [244, 247] on div "Plan de relance - Standard" at bounding box center [220, 244] width 246 height 14
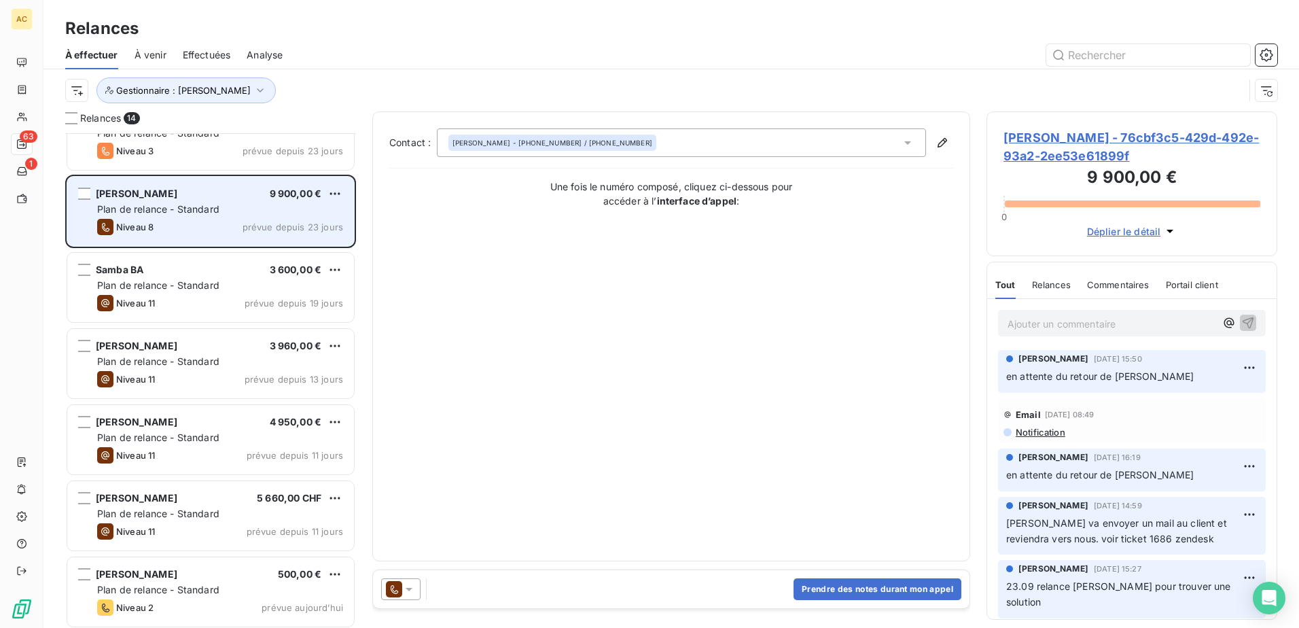
scroll to position [69, 0]
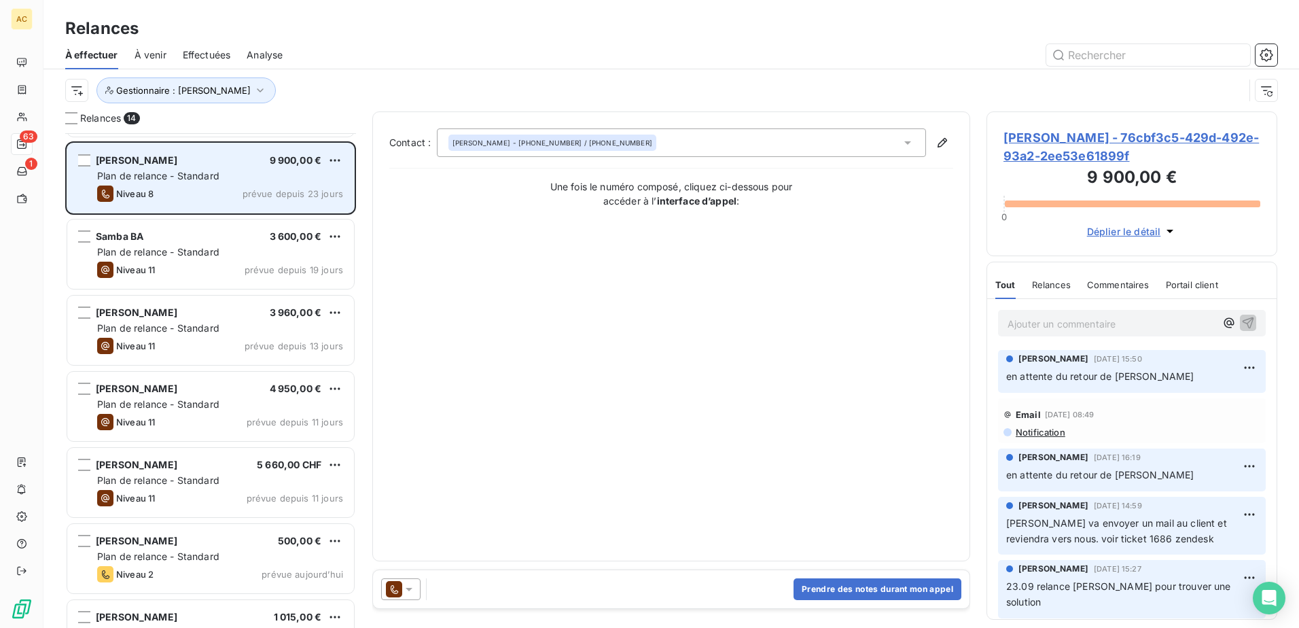
click at [244, 246] on div "Plan de relance - Standard" at bounding box center [220, 252] width 246 height 14
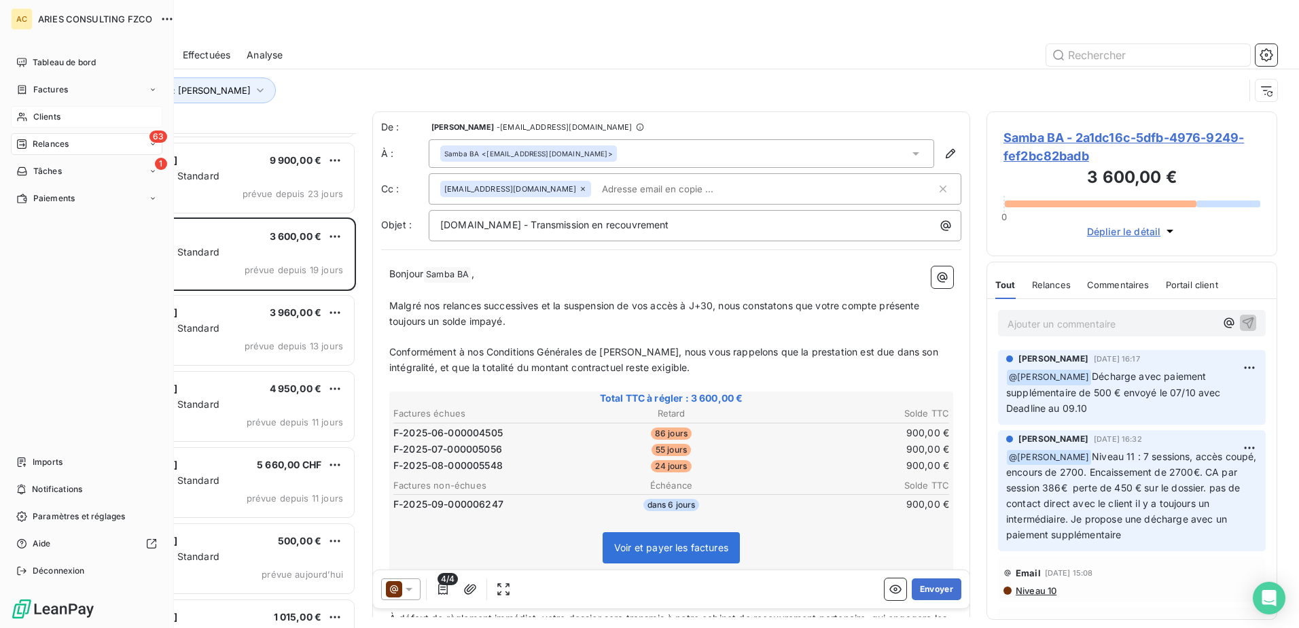
click at [41, 115] on span "Clients" at bounding box center [46, 117] width 27 height 12
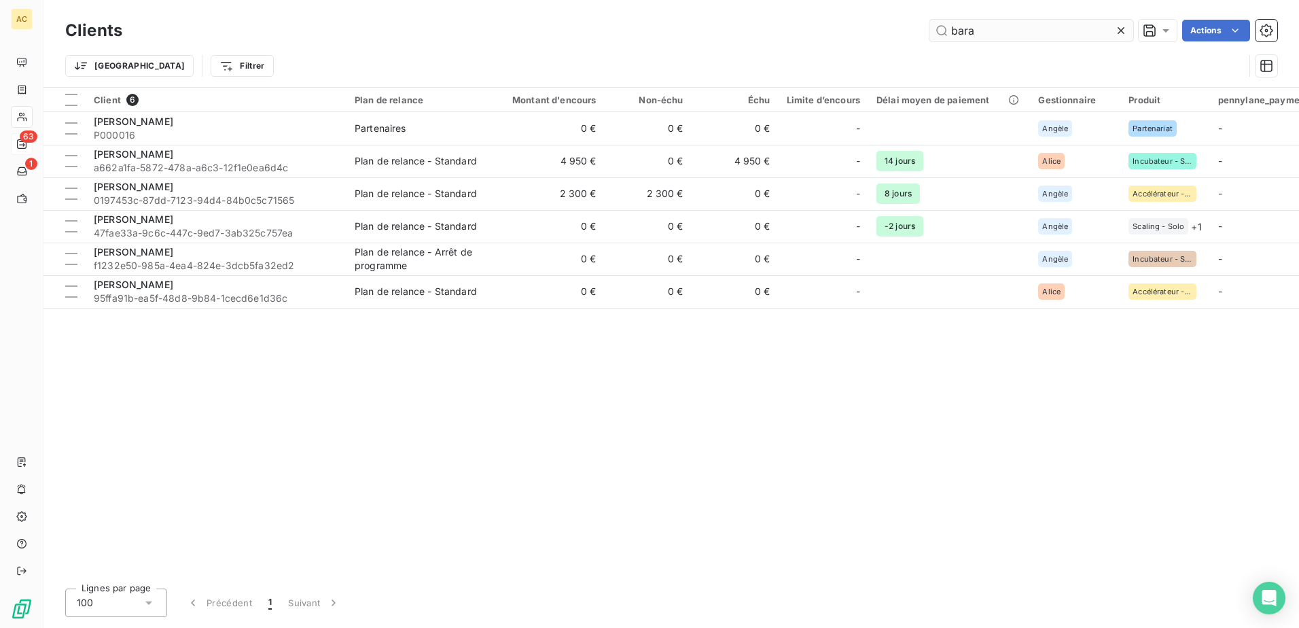
click at [1027, 31] on input "bara" at bounding box center [1031, 31] width 204 height 22
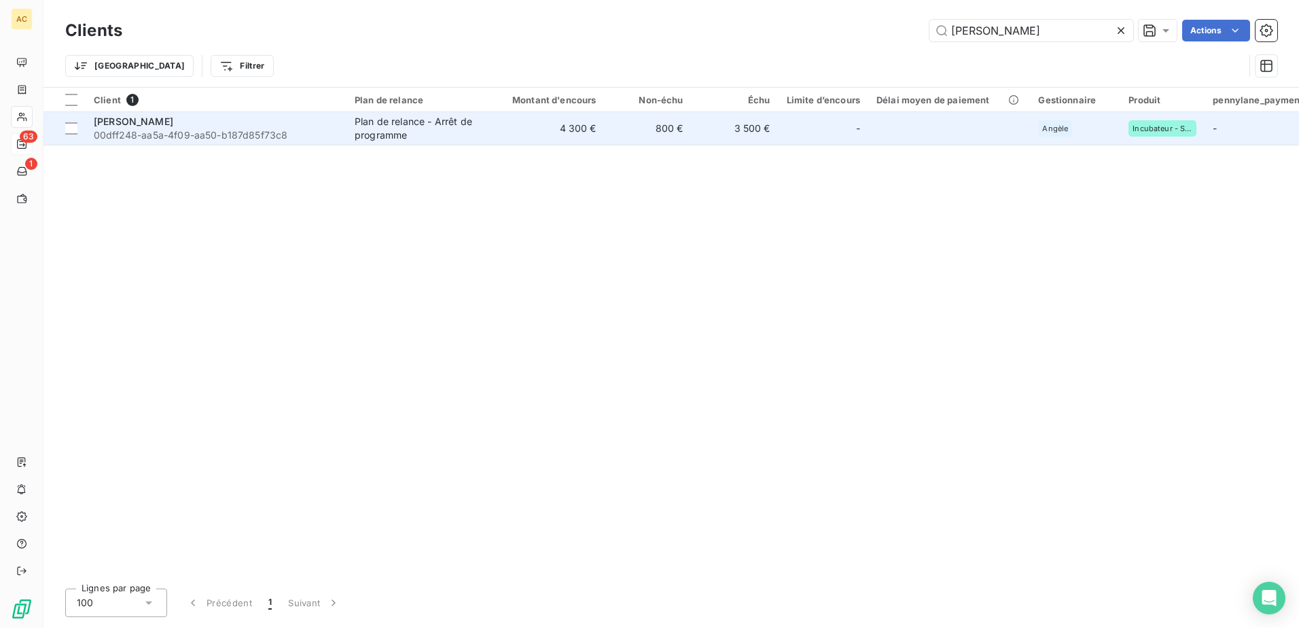
type input "[PERSON_NAME]"
click at [390, 132] on div "Plan de relance - Arrêt de programme" at bounding box center [417, 128] width 125 height 27
